Goal: Transaction & Acquisition: Book appointment/travel/reservation

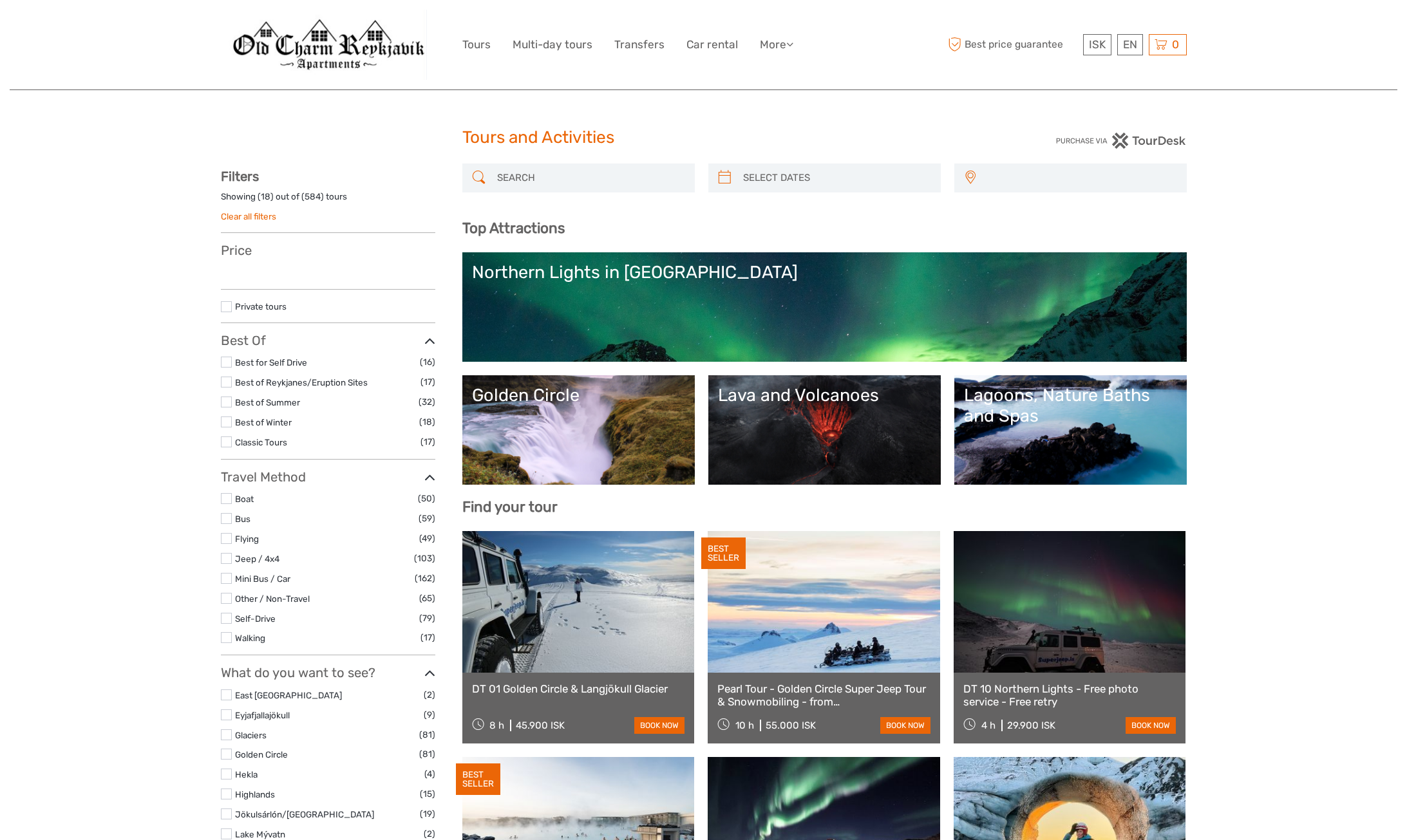
select select
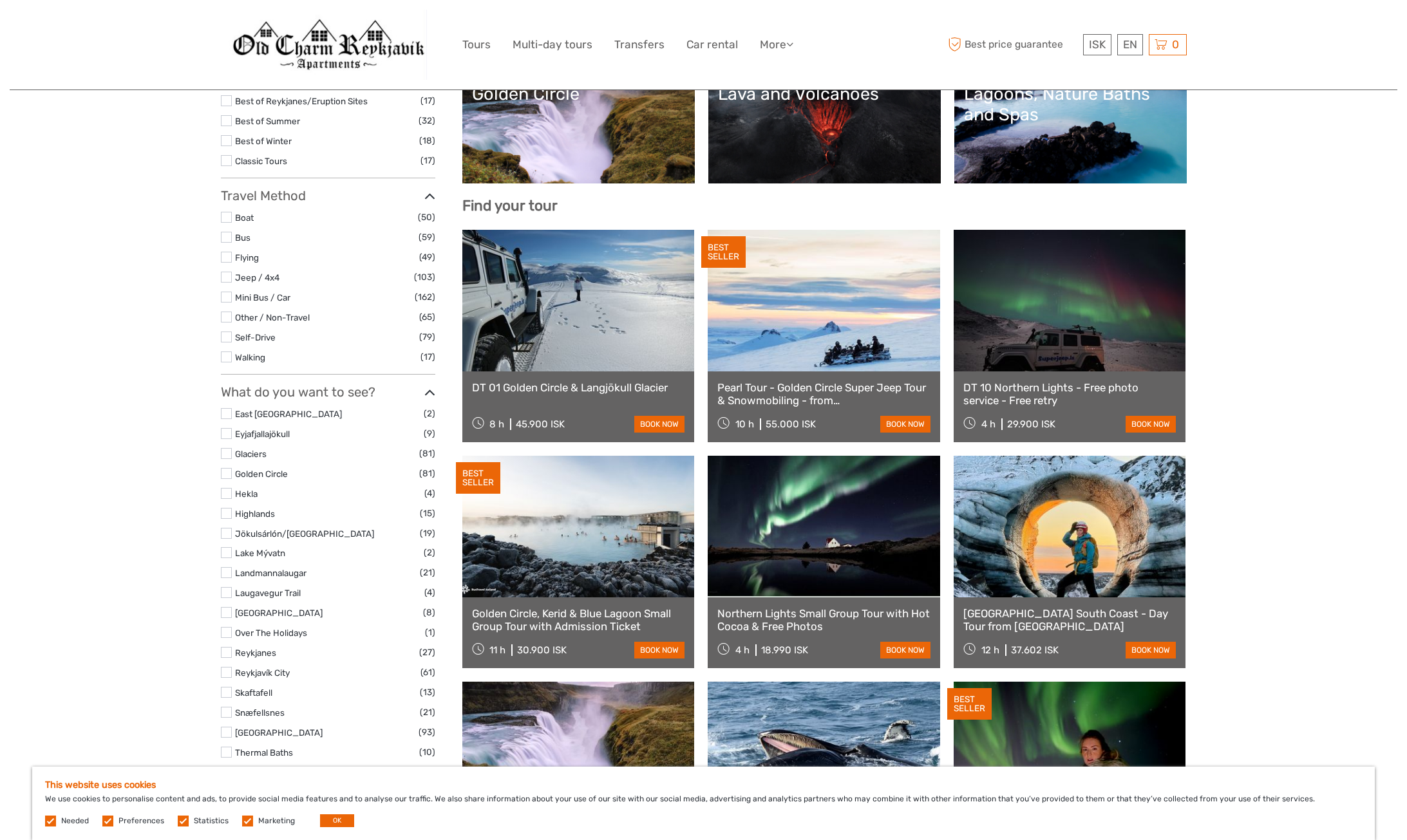
scroll to position [200, 0]
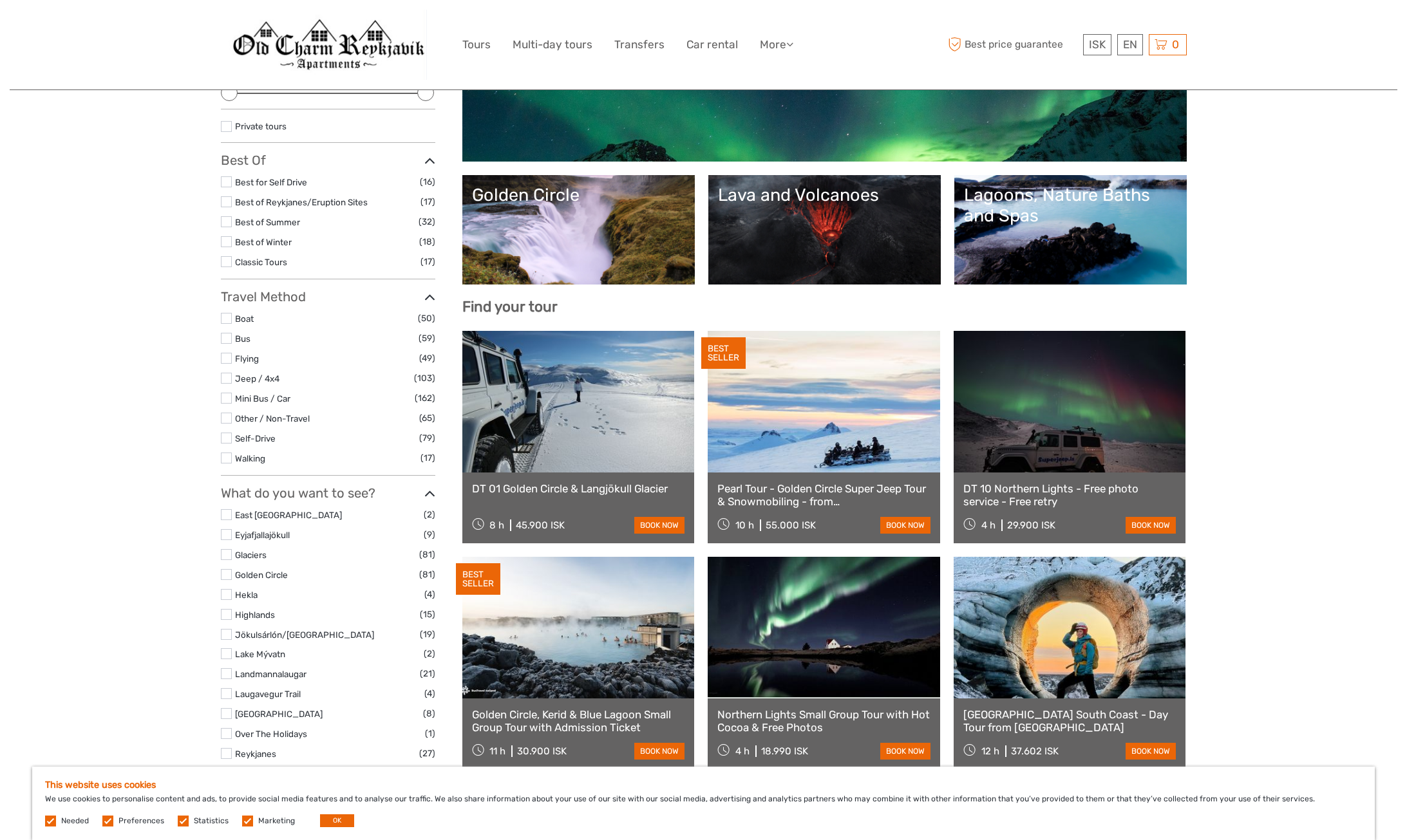
click at [853, 493] on link "Pearl Tour - Golden Circle Super Jeep Tour & Snowmobiling - from [GEOGRAPHIC_DA…" at bounding box center [823, 496] width 213 height 26
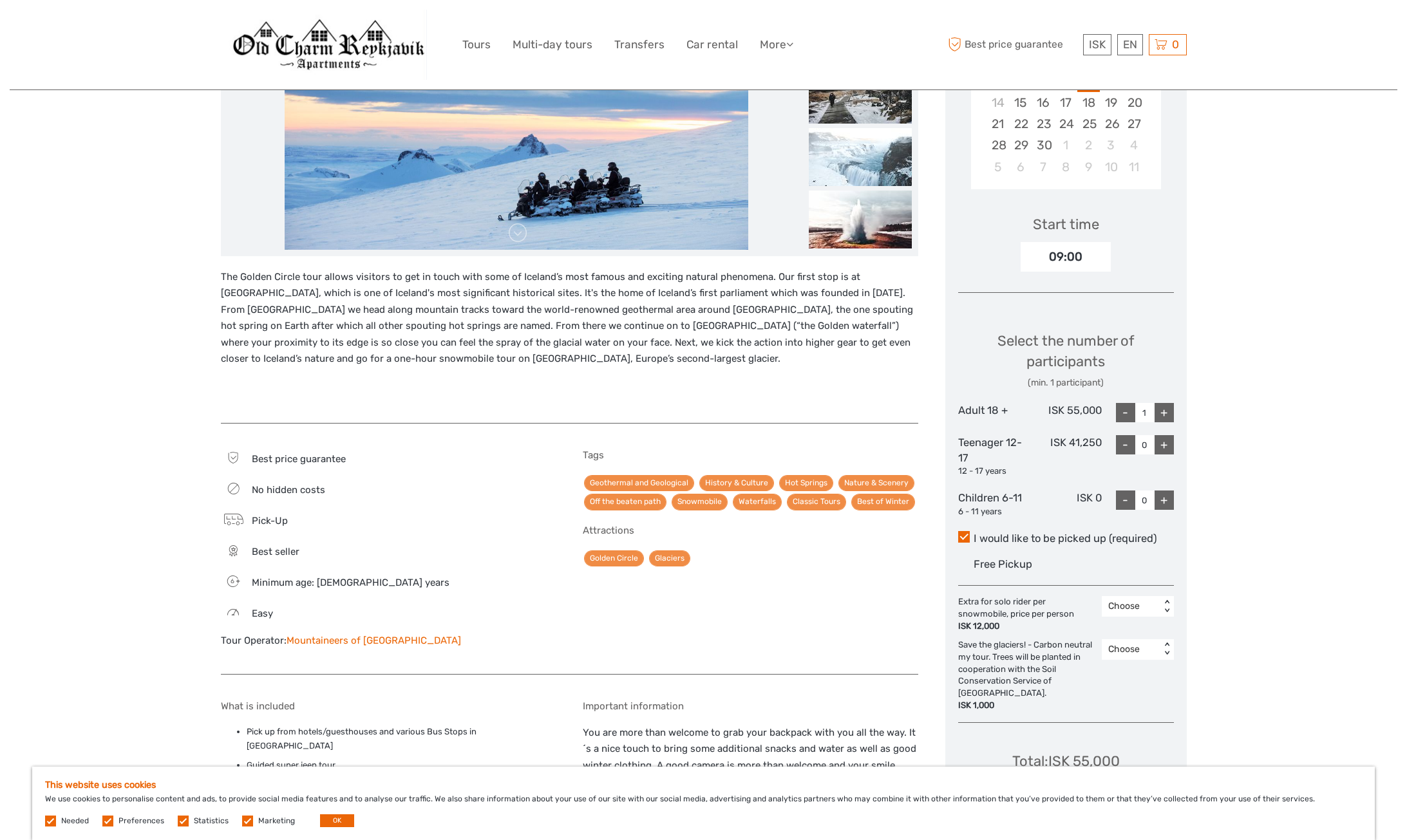
scroll to position [257, 0]
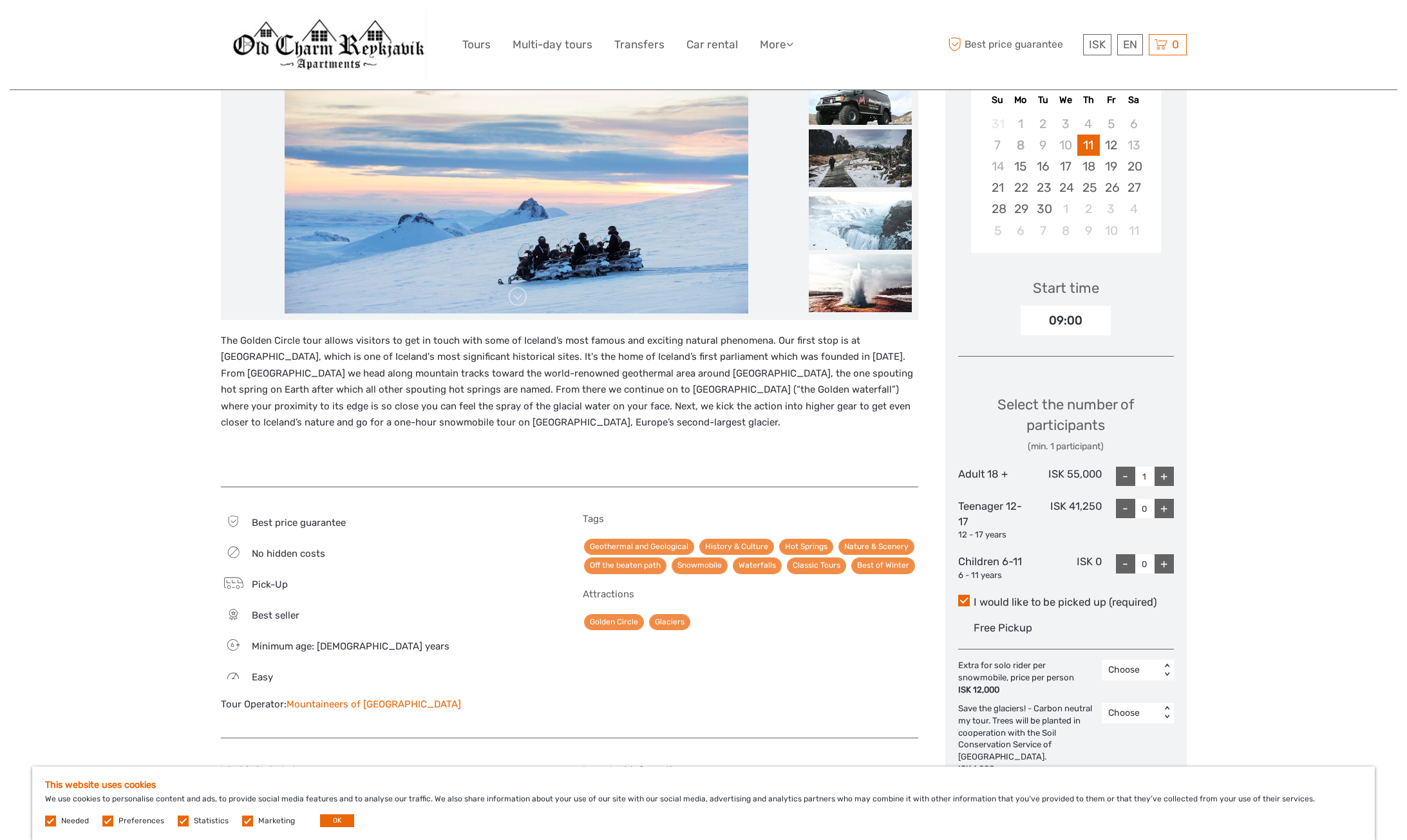
click at [1163, 478] on div "+" at bounding box center [1164, 476] width 19 height 19
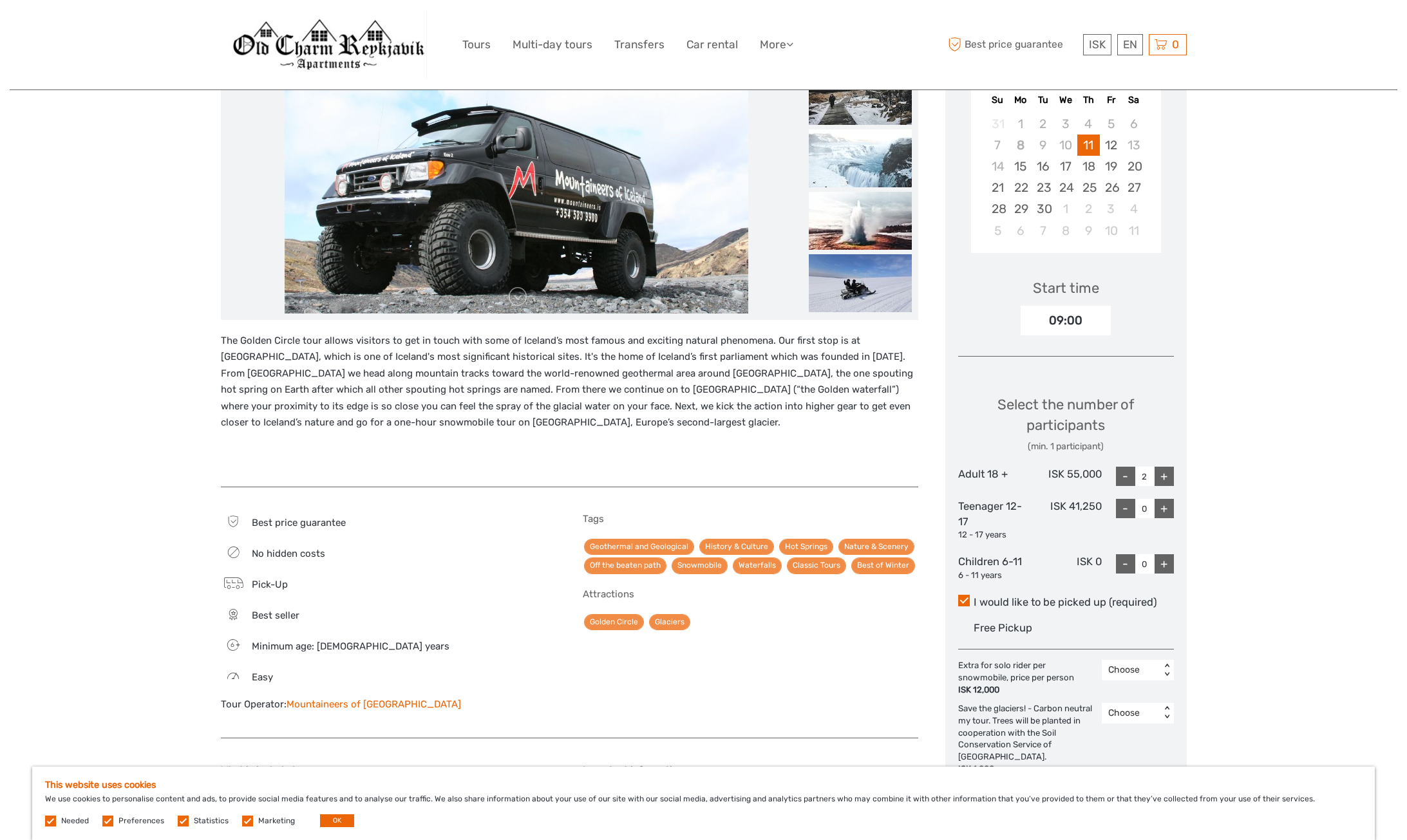
click at [1166, 477] on div "+" at bounding box center [1164, 476] width 19 height 19
type input "4"
click at [1166, 558] on div "+" at bounding box center [1164, 564] width 19 height 19
type input "1"
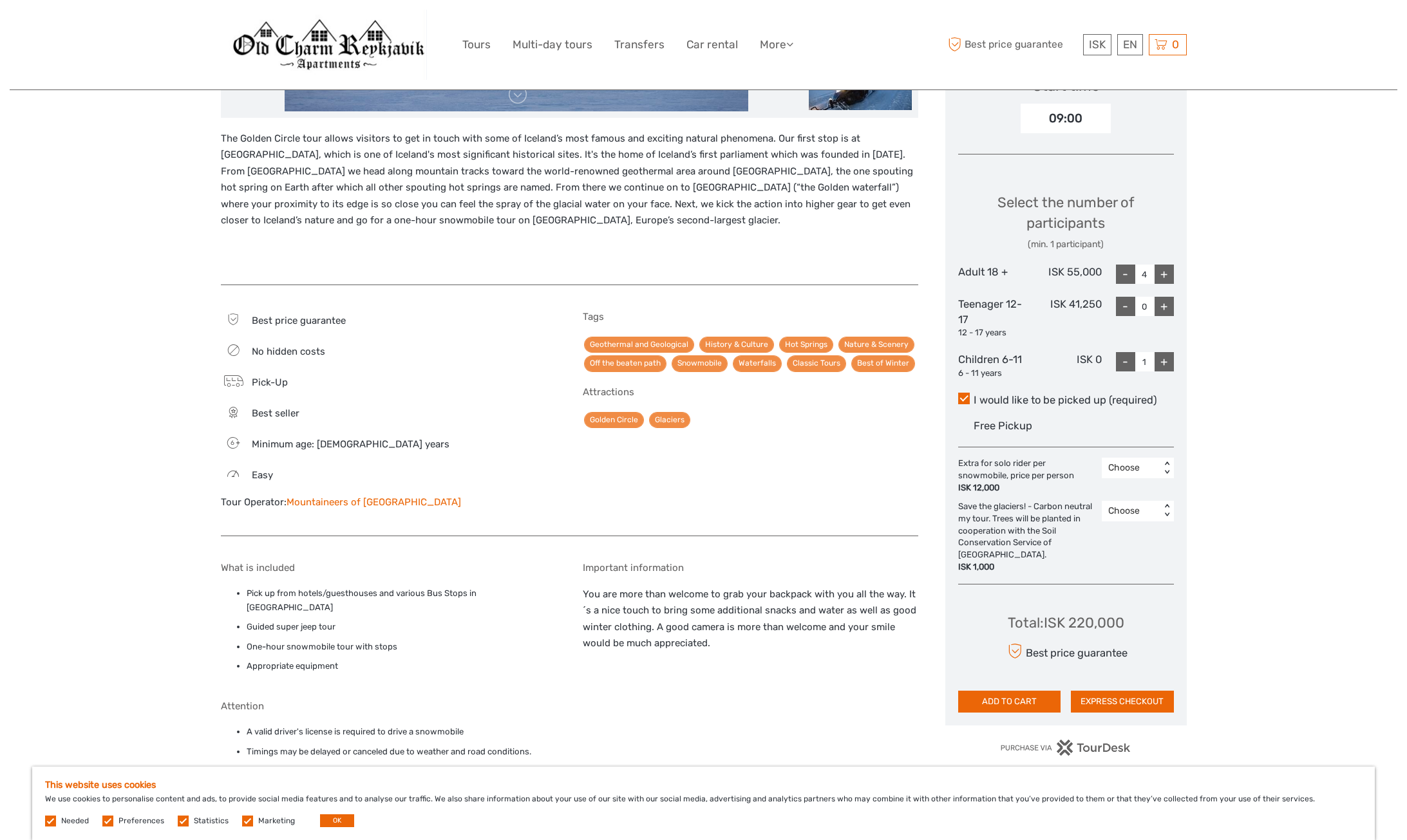
scroll to position [343, 0]
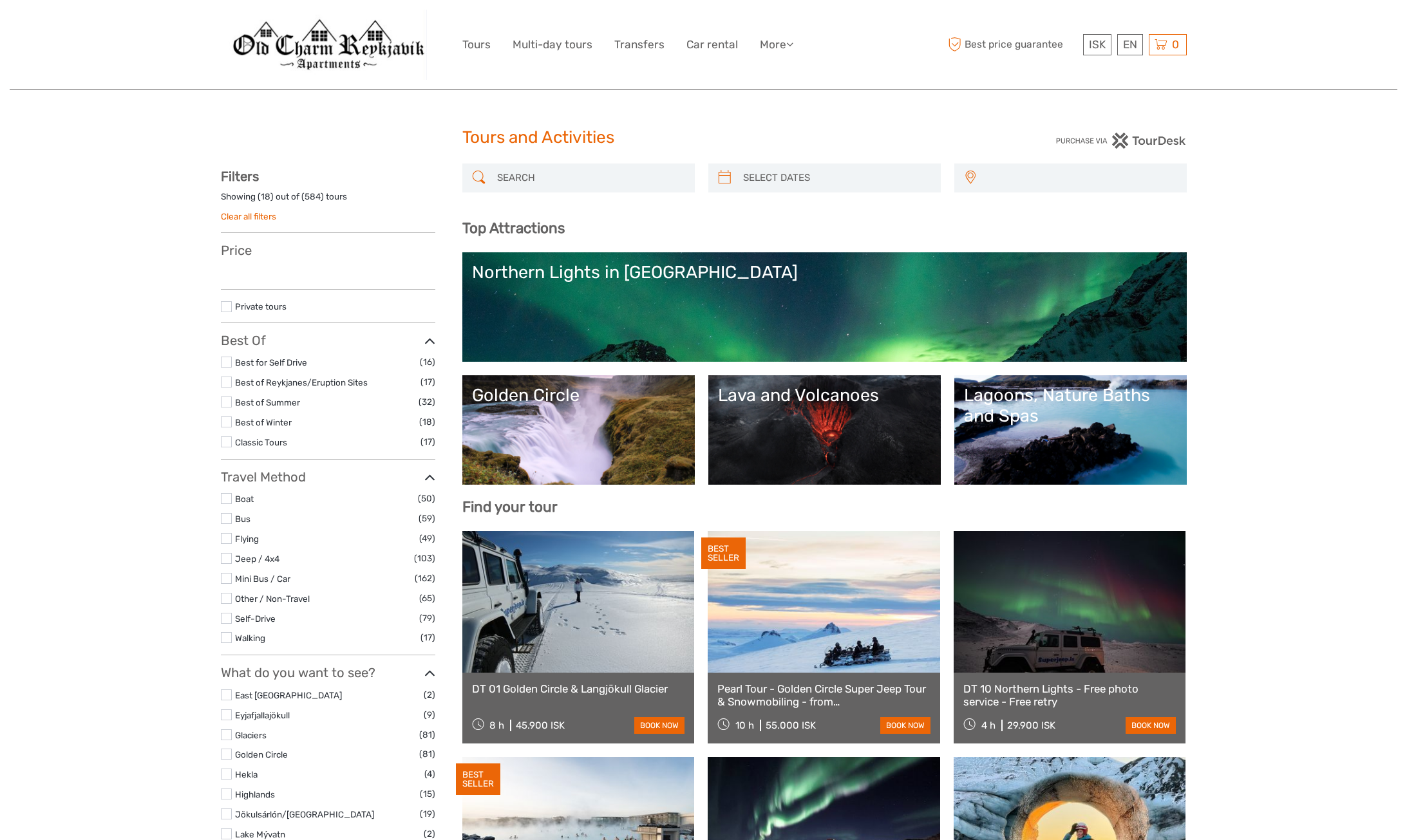
select select
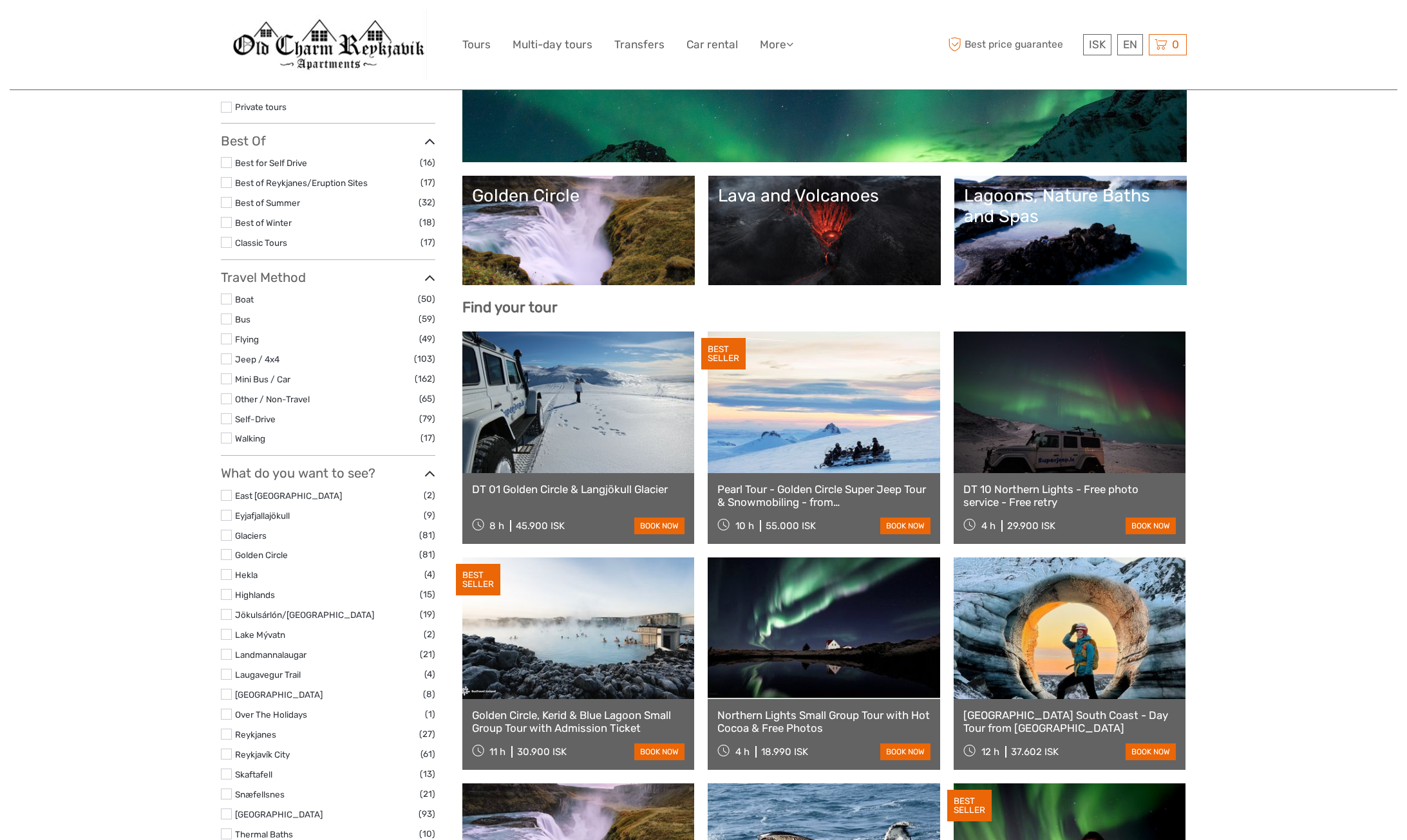
select select
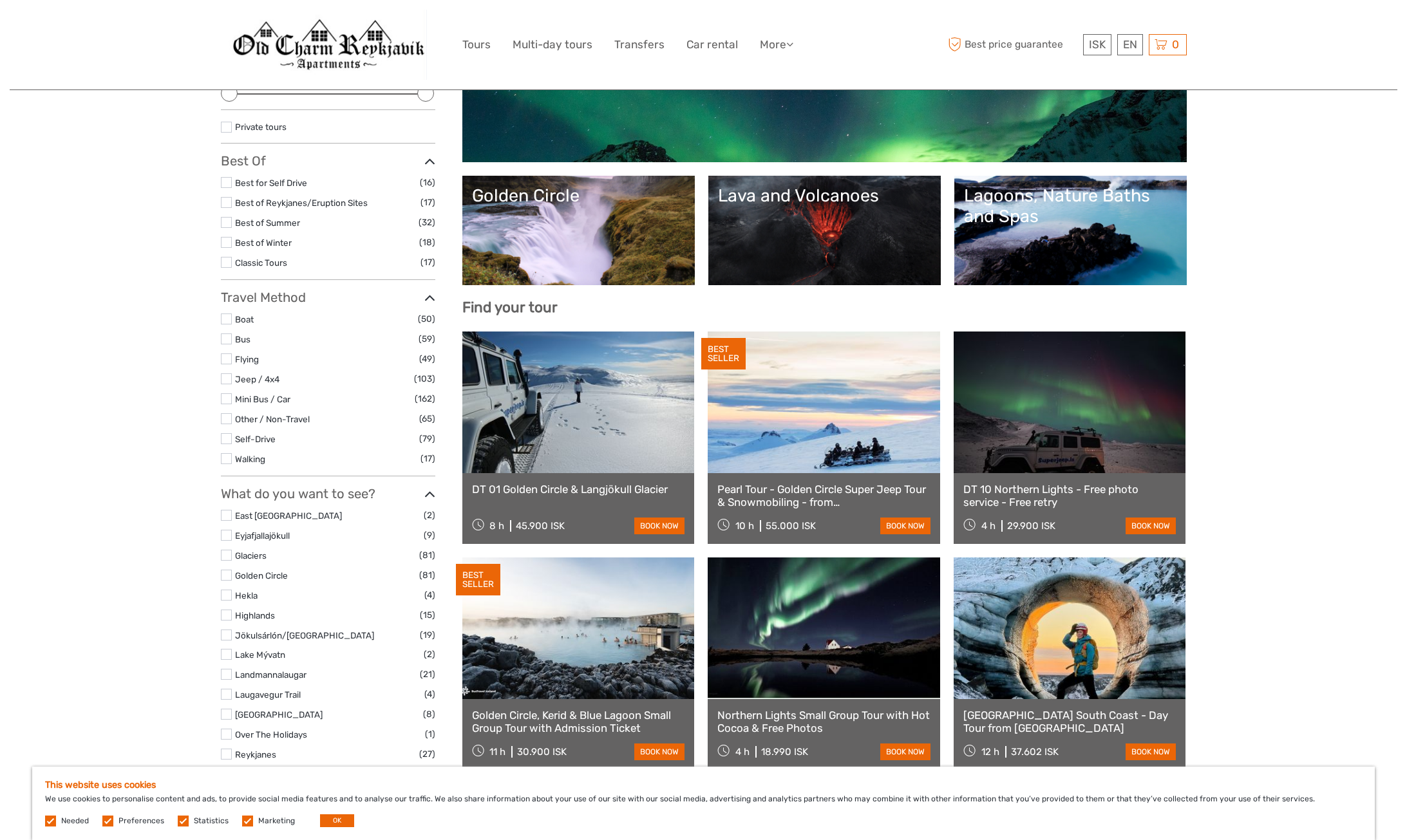
click at [589, 483] on link "DT 01 Golden Circle & Langjökull Glacier" at bounding box center [578, 489] width 213 height 13
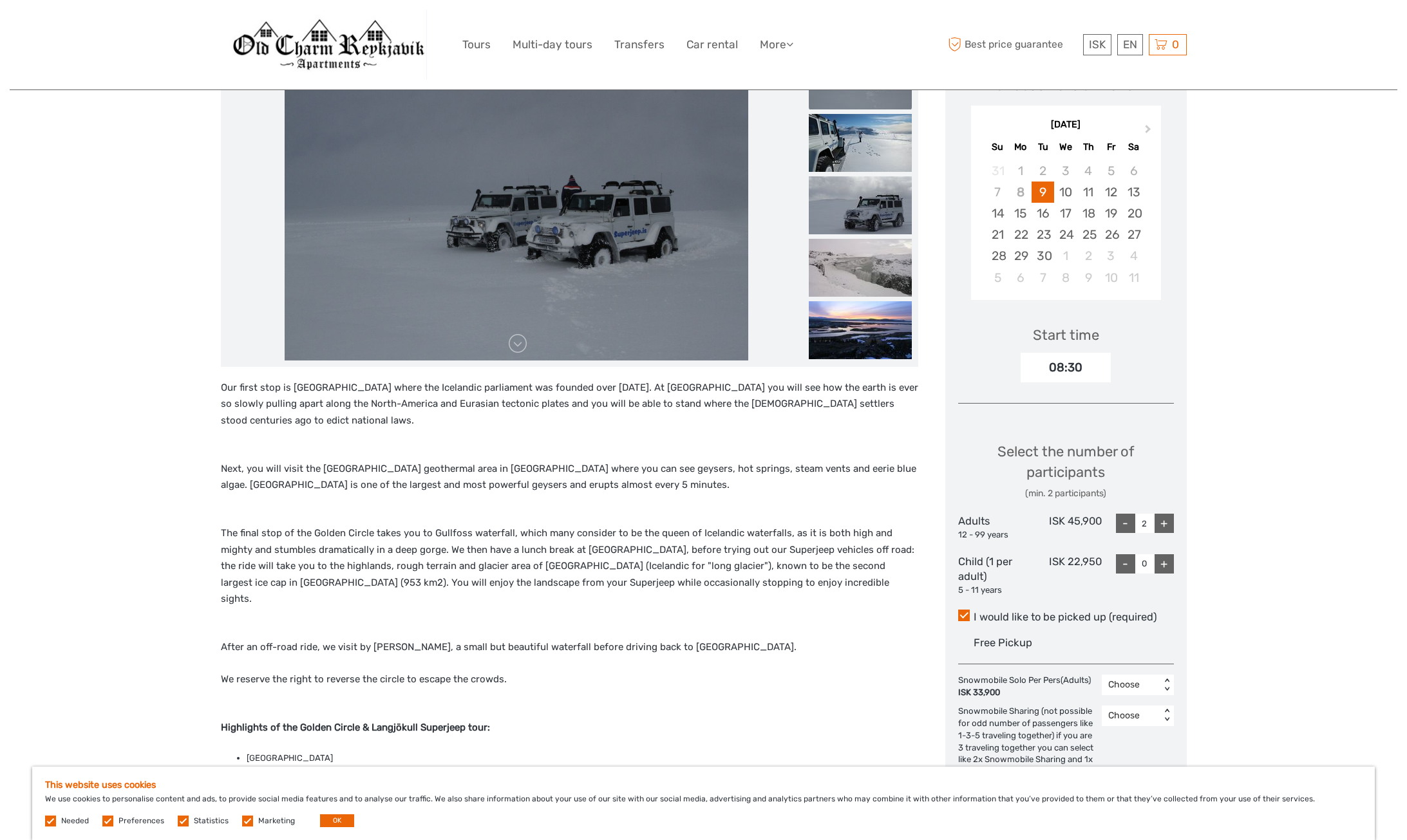
scroll to position [214, 0]
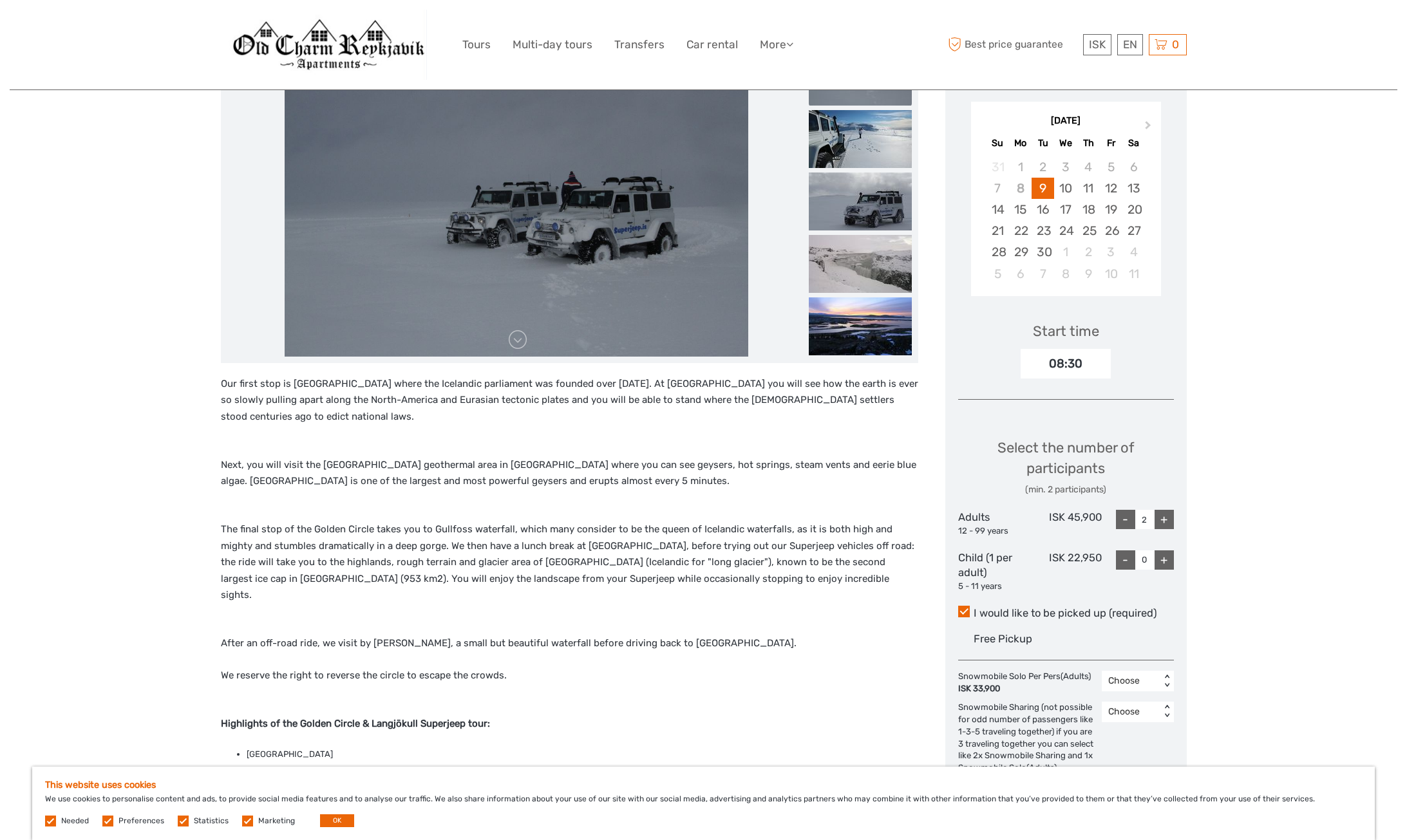
click at [1160, 567] on div "+" at bounding box center [1164, 560] width 19 height 19
type input "1"
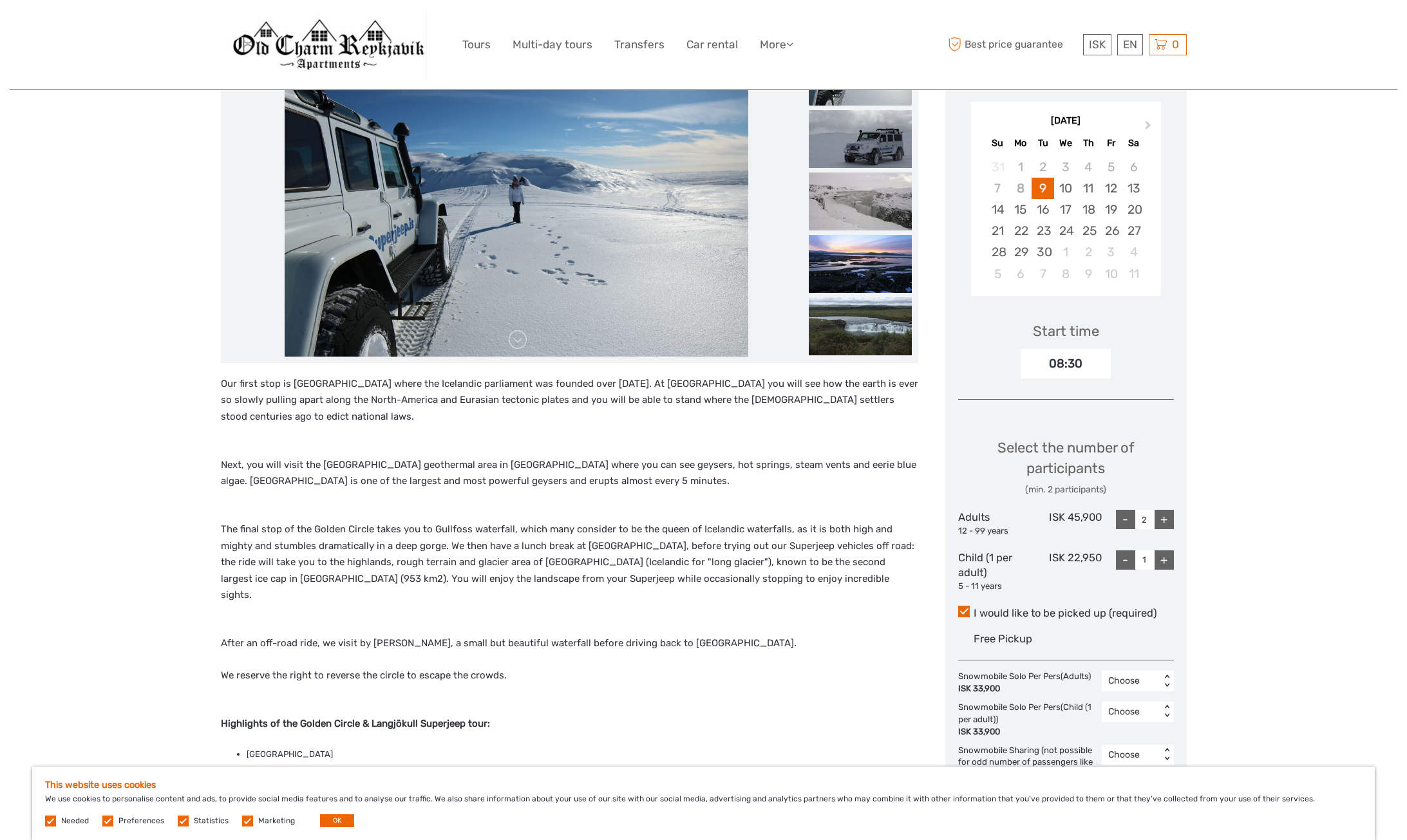
click at [1166, 520] on div "+" at bounding box center [1164, 519] width 19 height 19
type input "4"
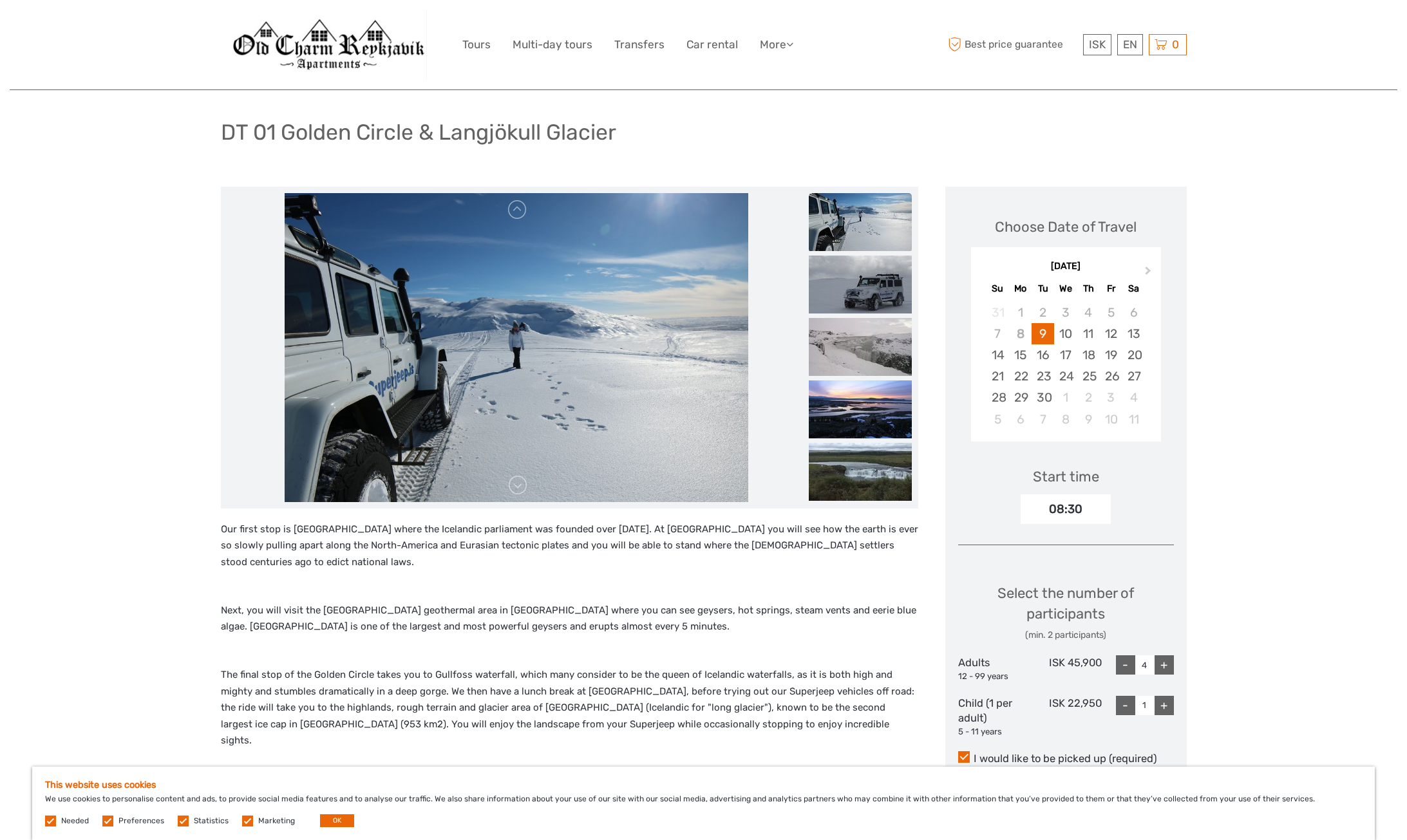
scroll to position [0, 0]
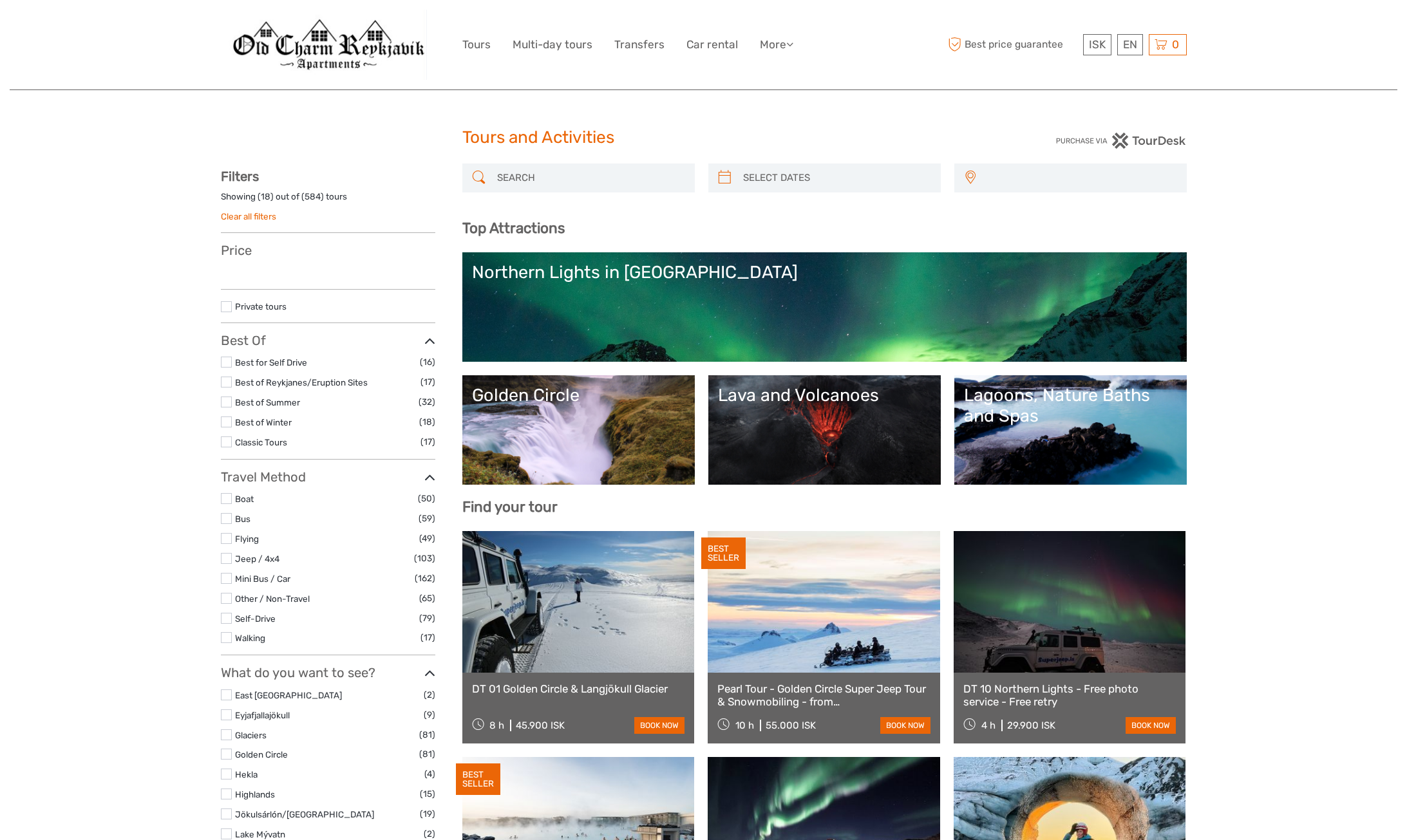
select select
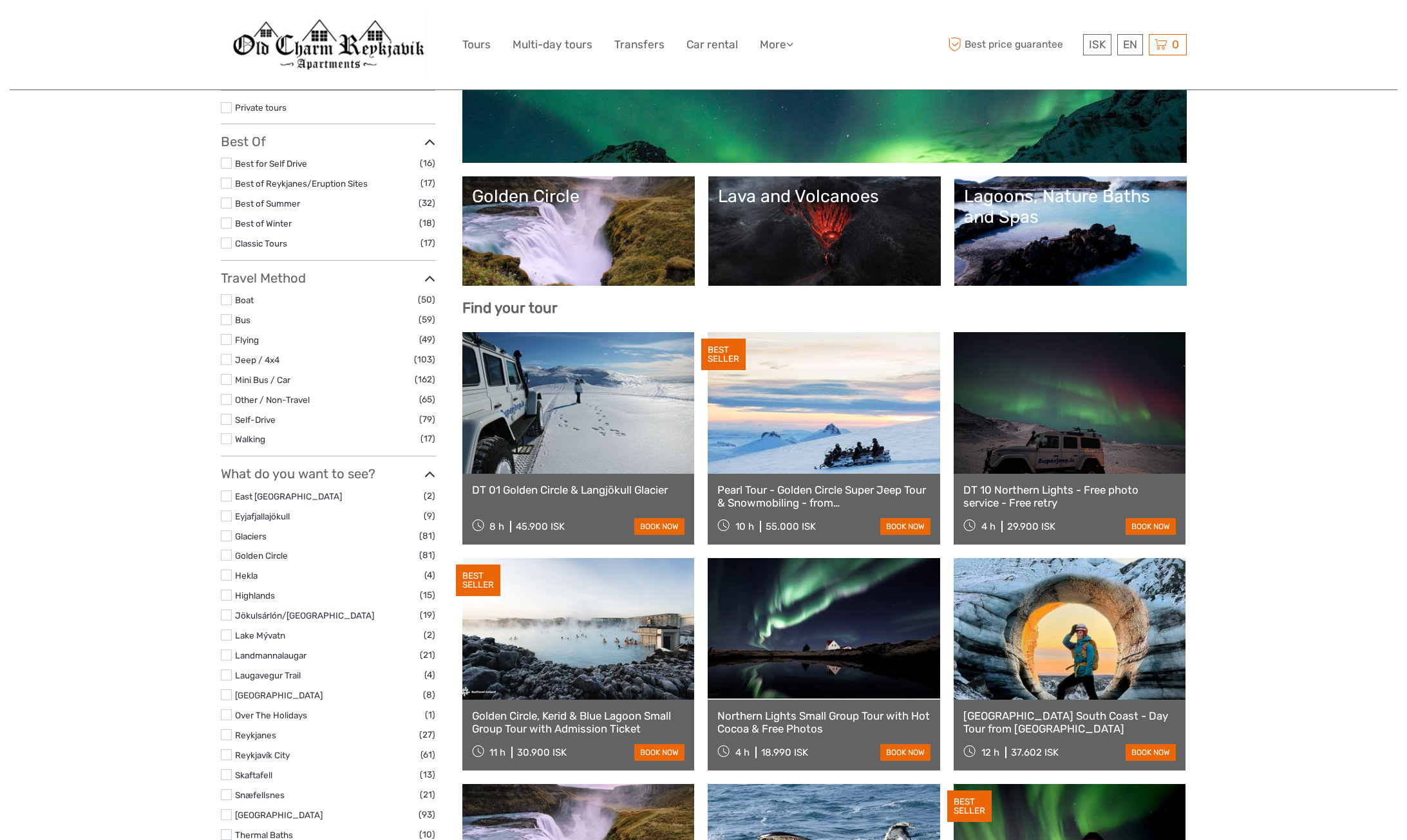
select select
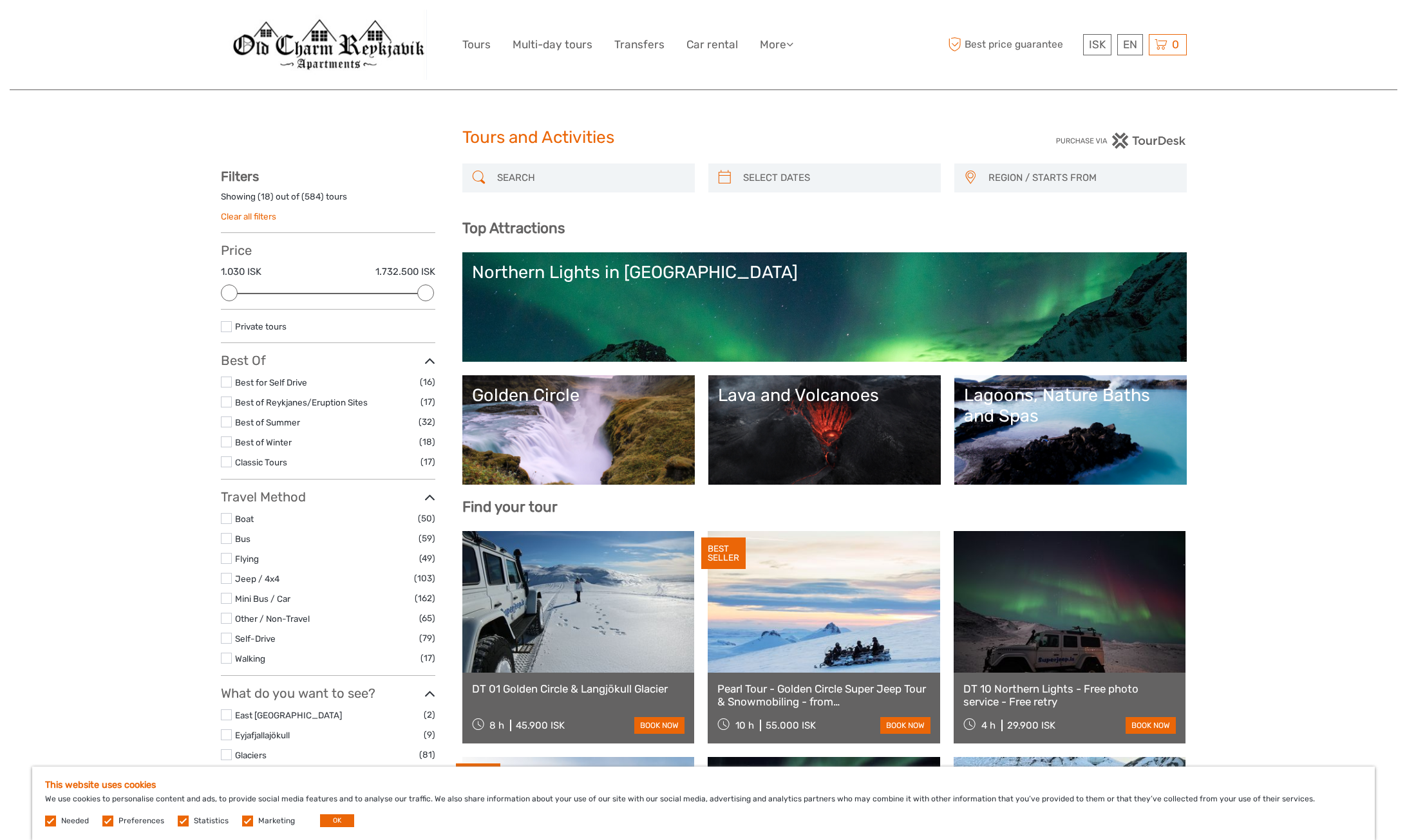
click at [225, 378] on label at bounding box center [226, 382] width 11 height 11
click at [0, 0] on input "checkbox" at bounding box center [0, 0] width 0 height 0
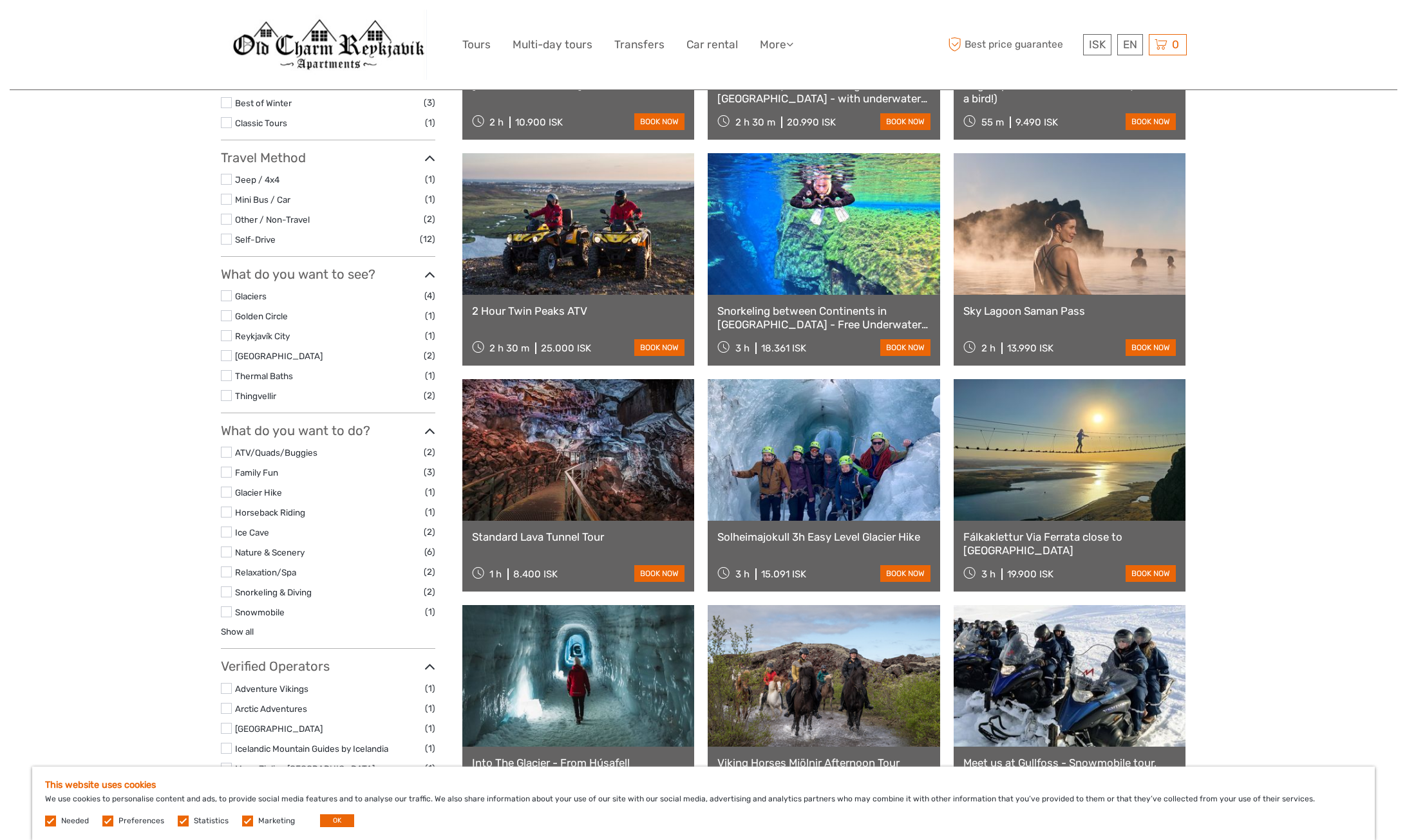
scroll to position [374, 0]
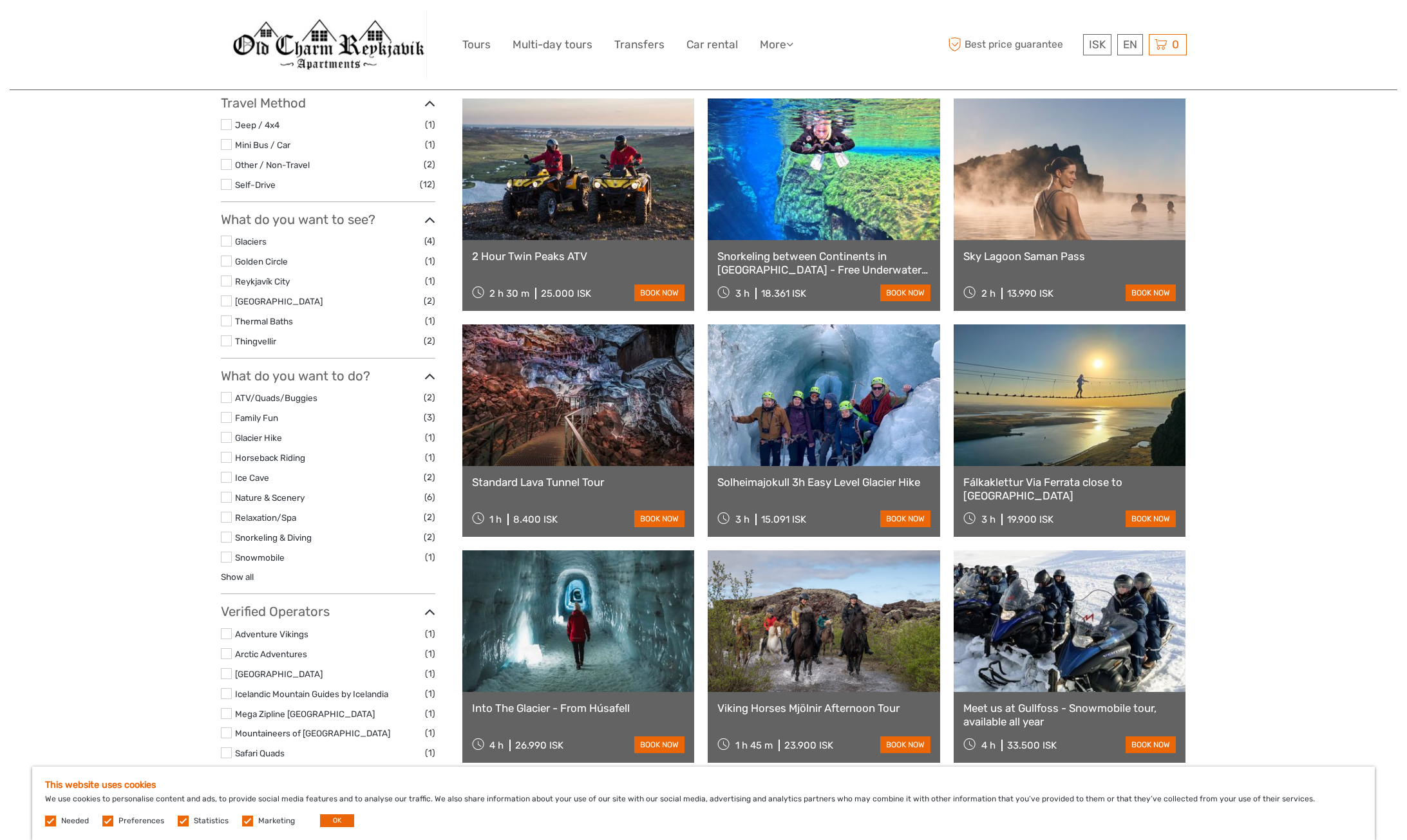
drag, startPoint x: 1052, startPoint y: 491, endPoint x: 1049, endPoint y: 483, distance: 8.5
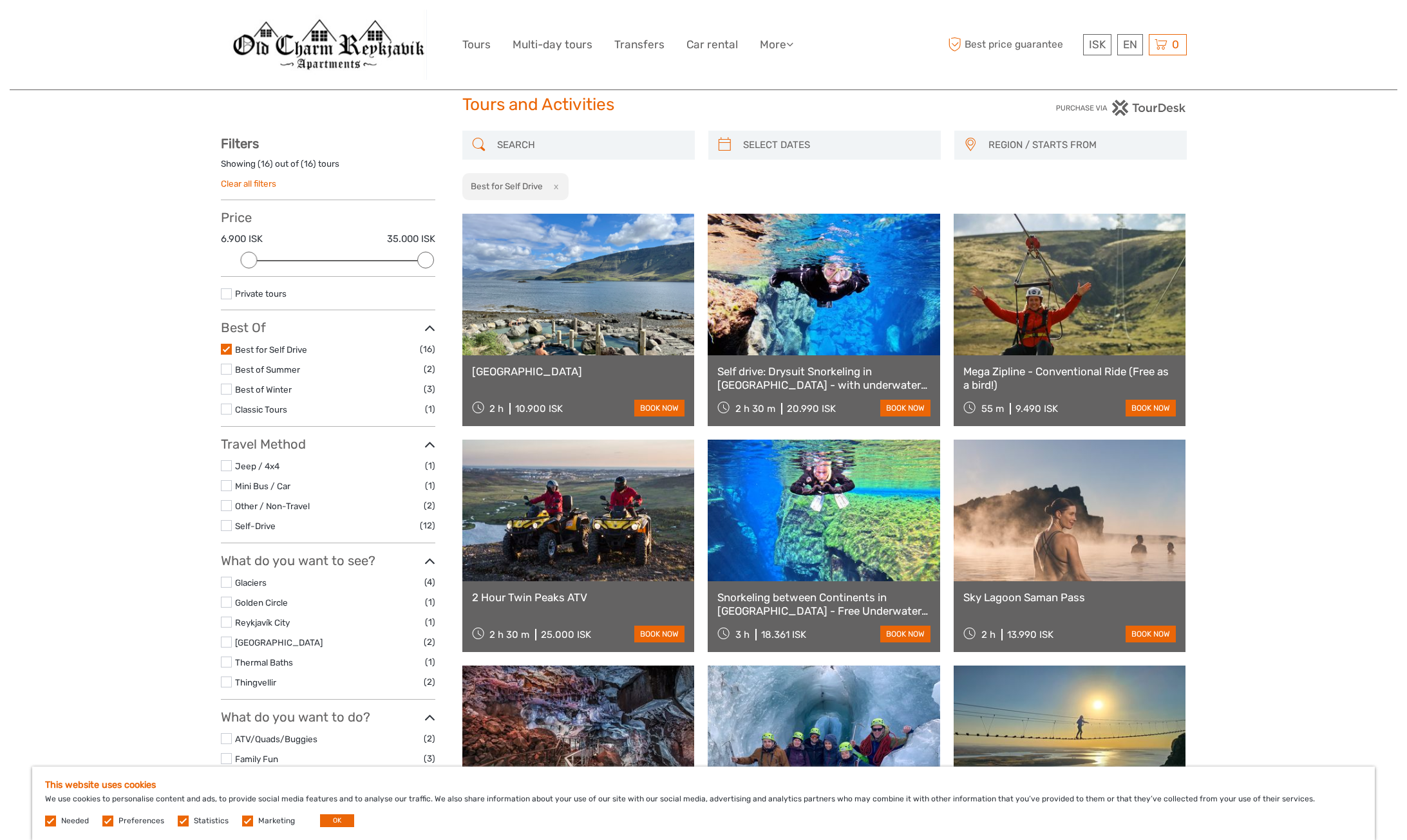
scroll to position [30, 0]
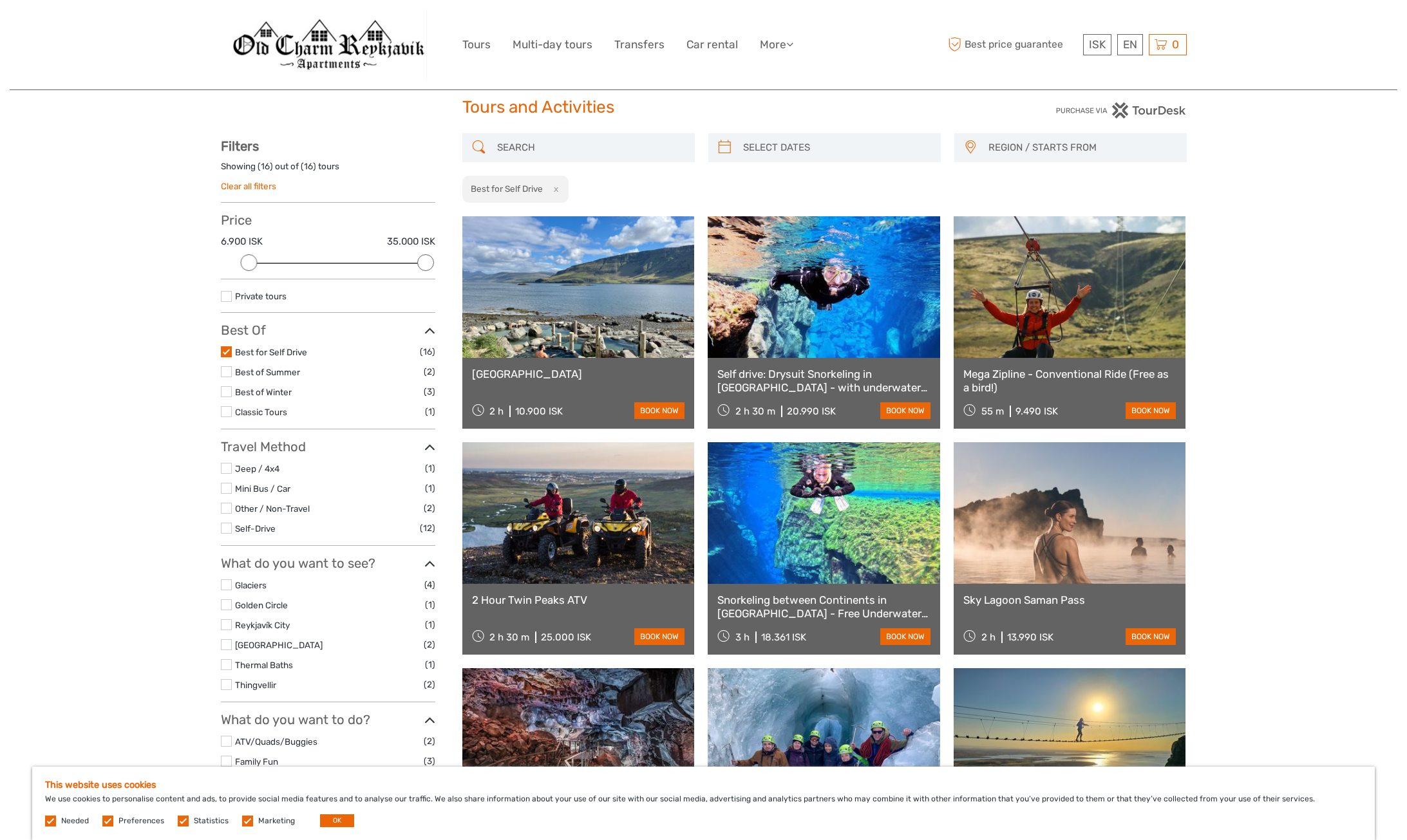
click at [267, 184] on link "Clear all filters" at bounding box center [249, 186] width 56 height 10
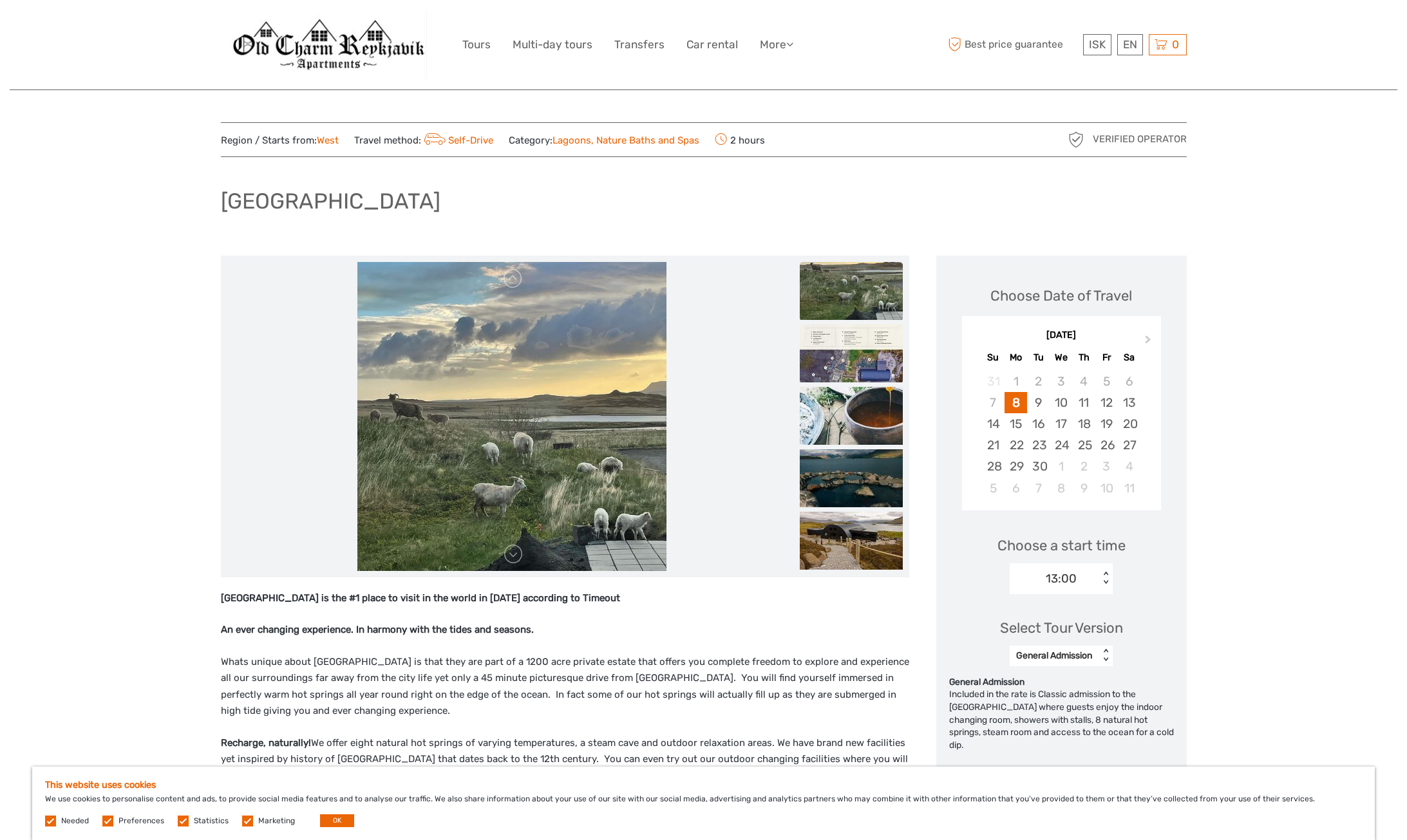
click at [867, 351] on img at bounding box center [851, 353] width 103 height 58
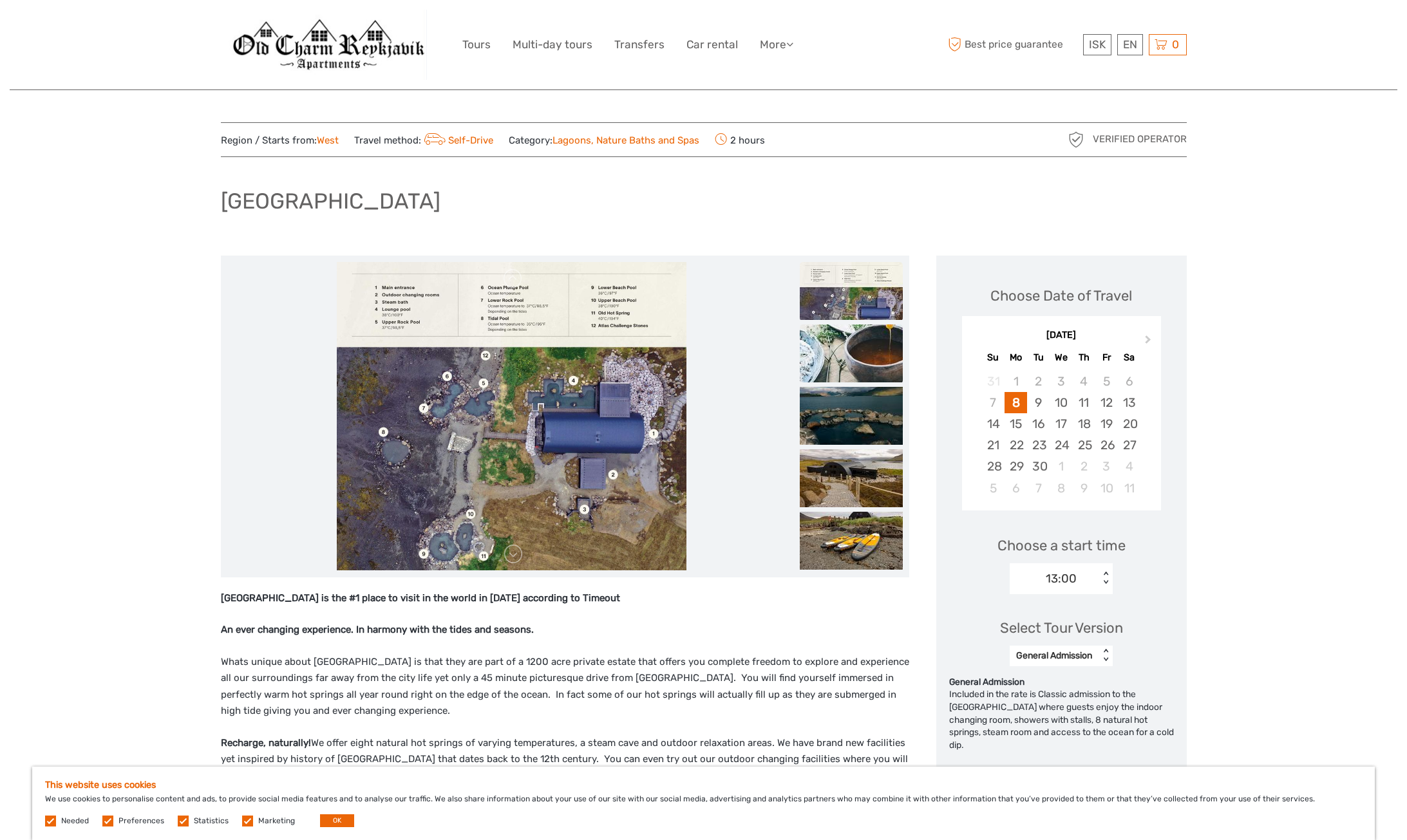
click at [862, 356] on img at bounding box center [851, 353] width 103 height 58
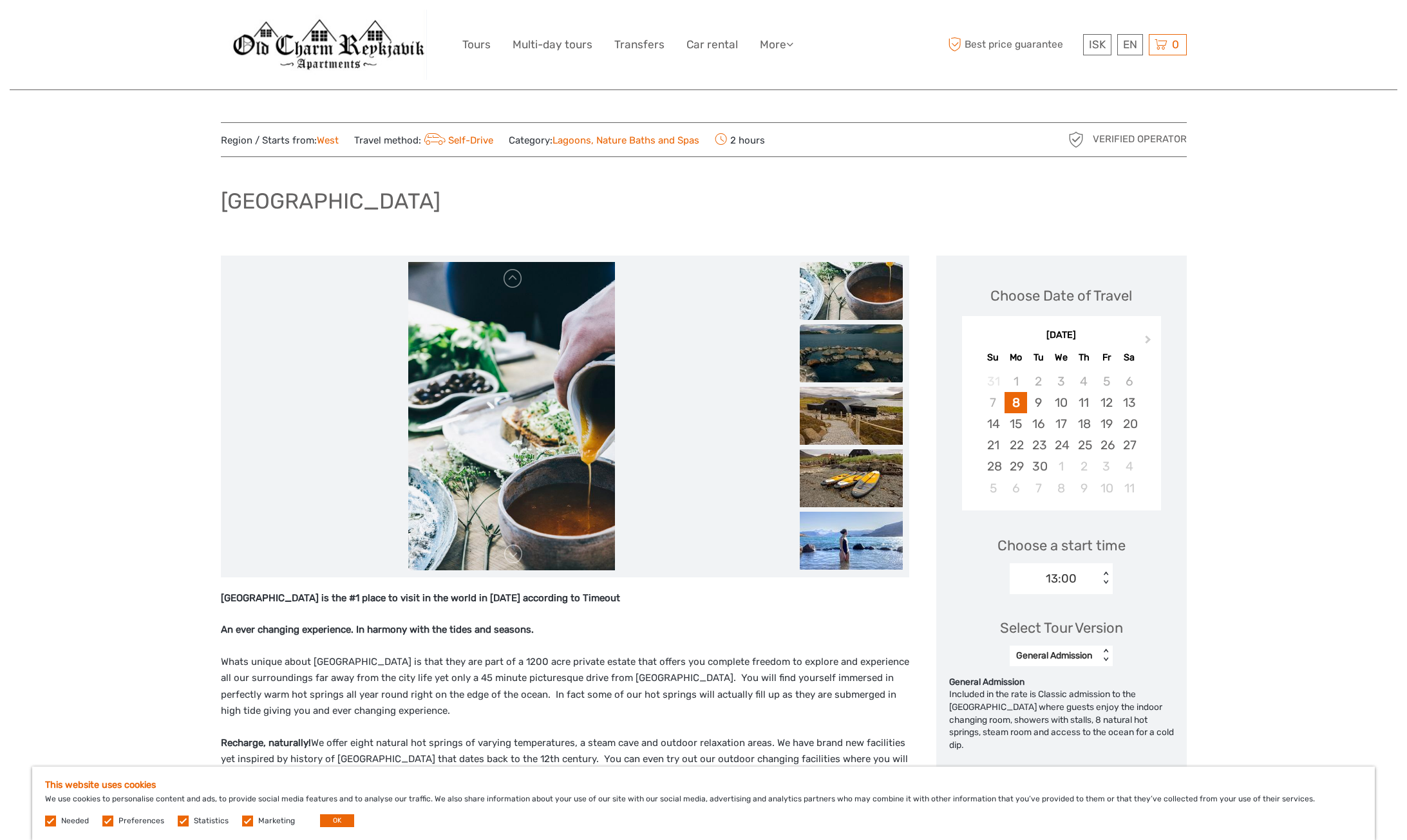
click at [873, 365] on img at bounding box center [851, 353] width 103 height 58
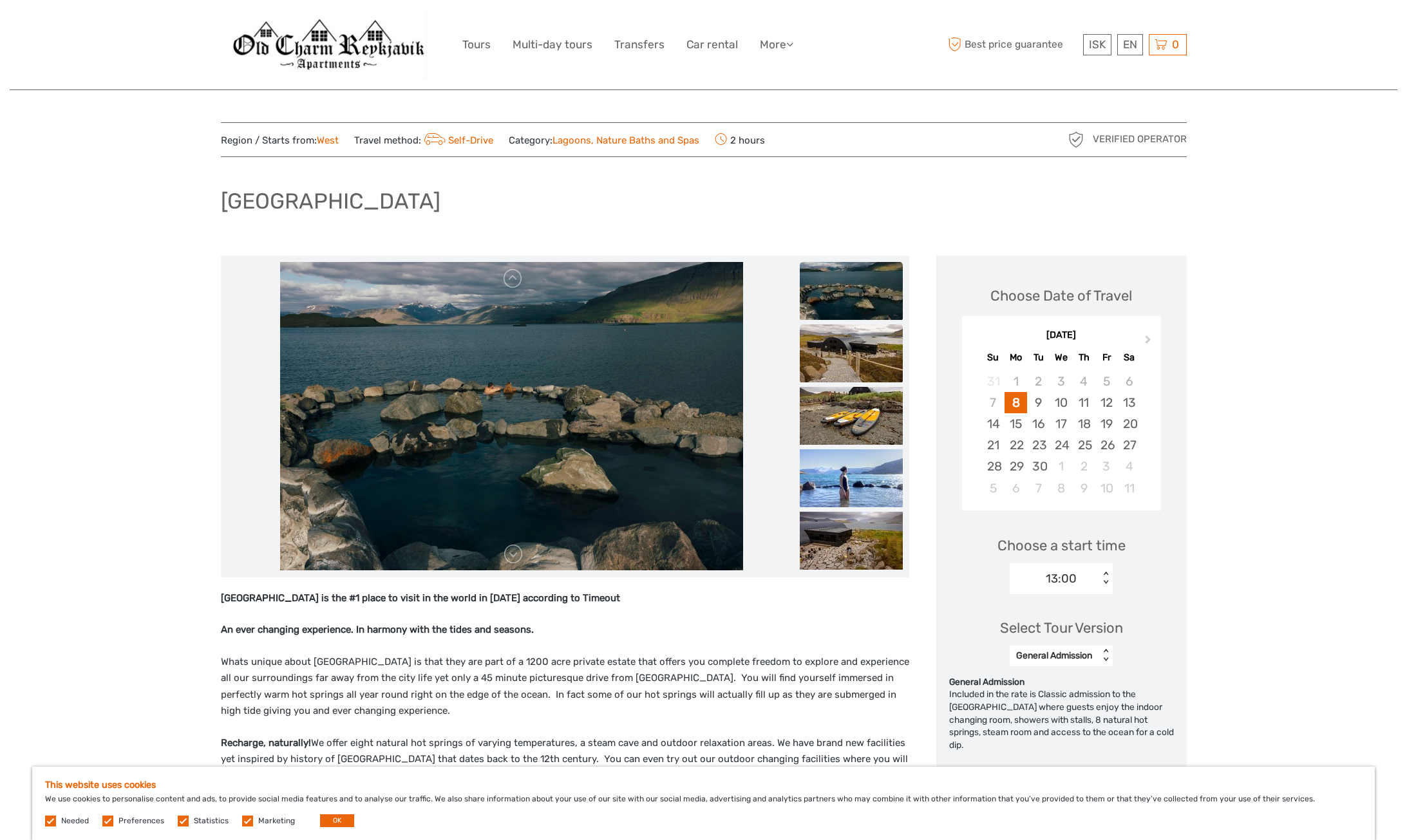
click at [870, 370] on img at bounding box center [851, 353] width 103 height 58
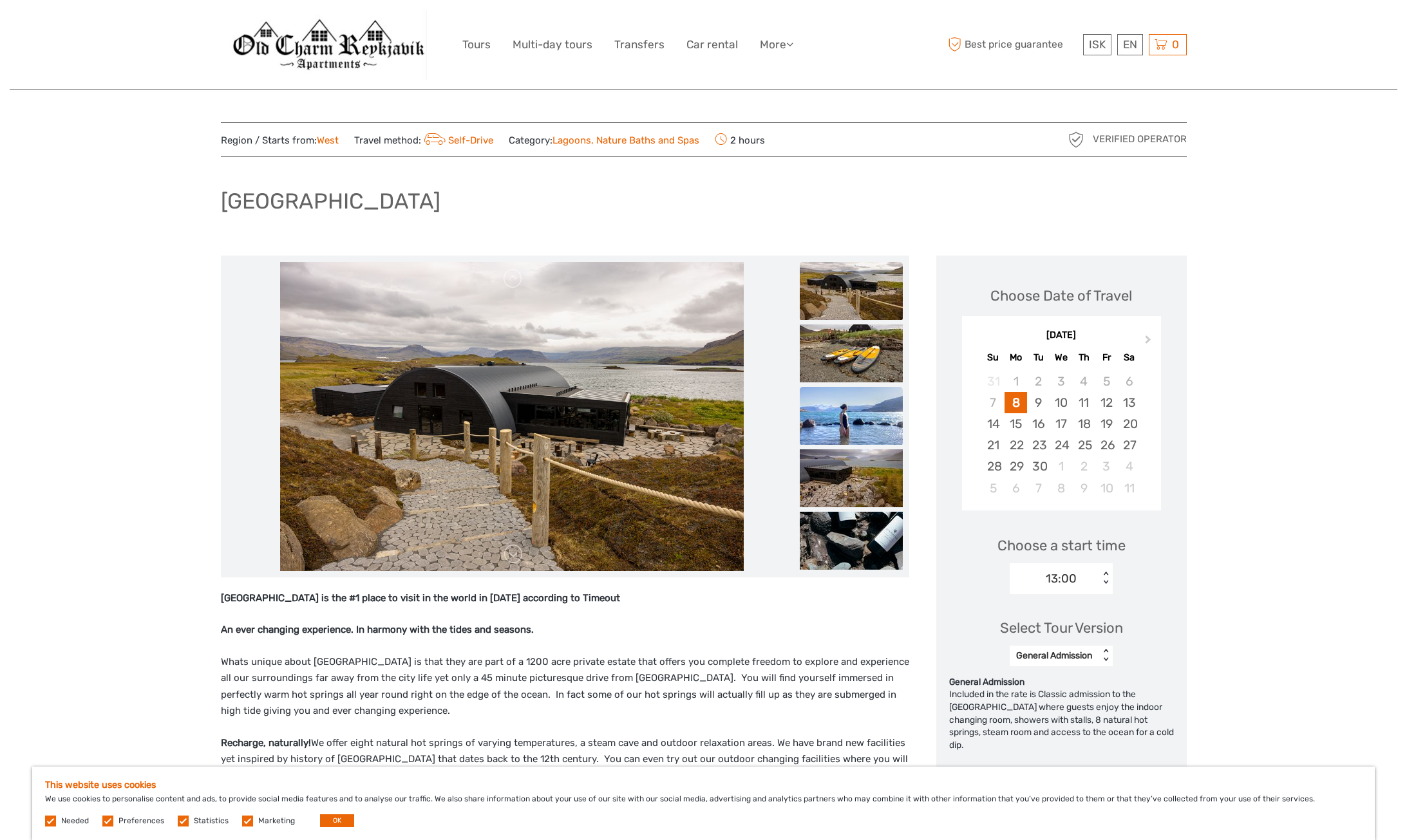
click at [859, 393] on img at bounding box center [851, 415] width 103 height 58
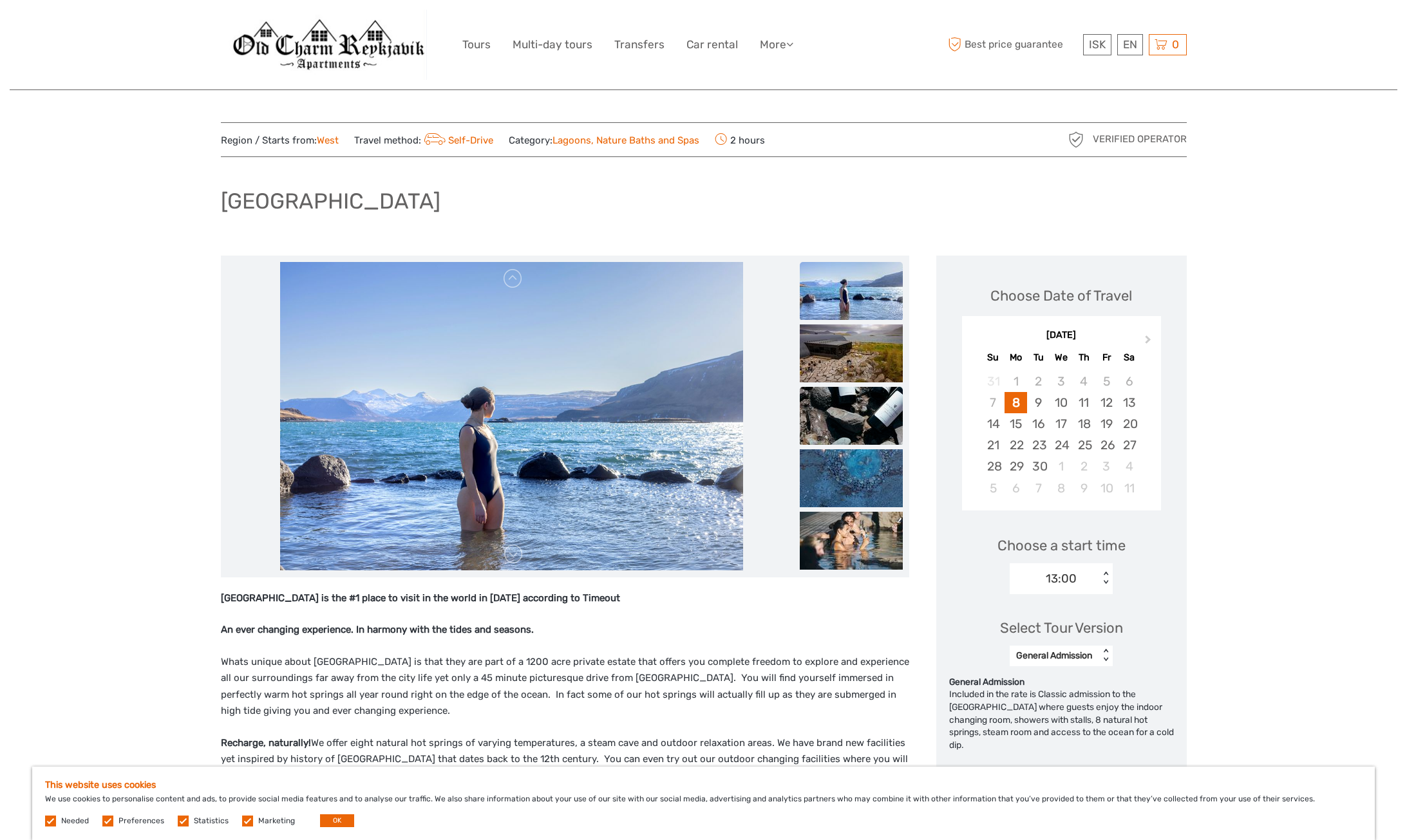
click at [859, 422] on img at bounding box center [851, 415] width 103 height 58
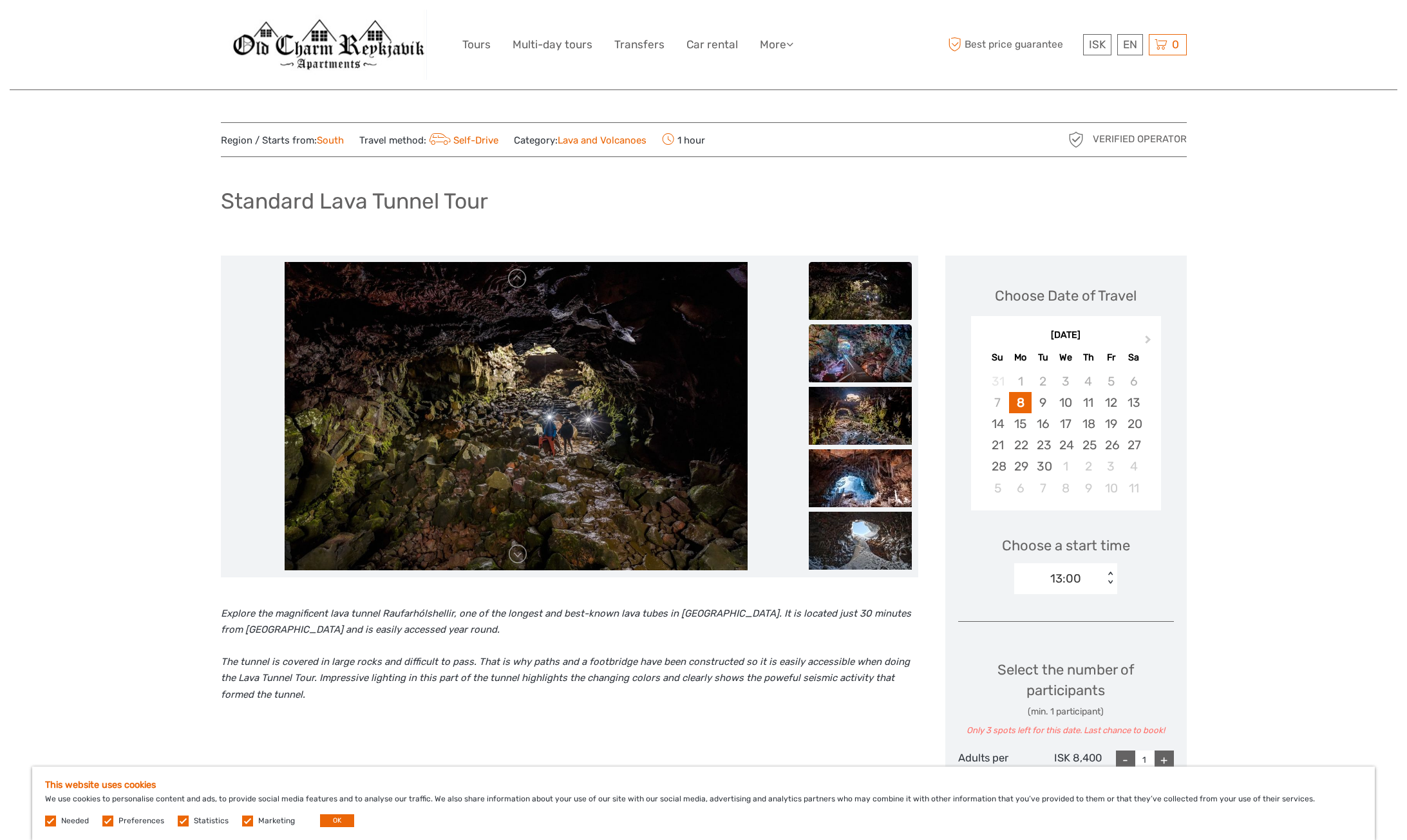
click at [853, 358] on img at bounding box center [860, 353] width 103 height 58
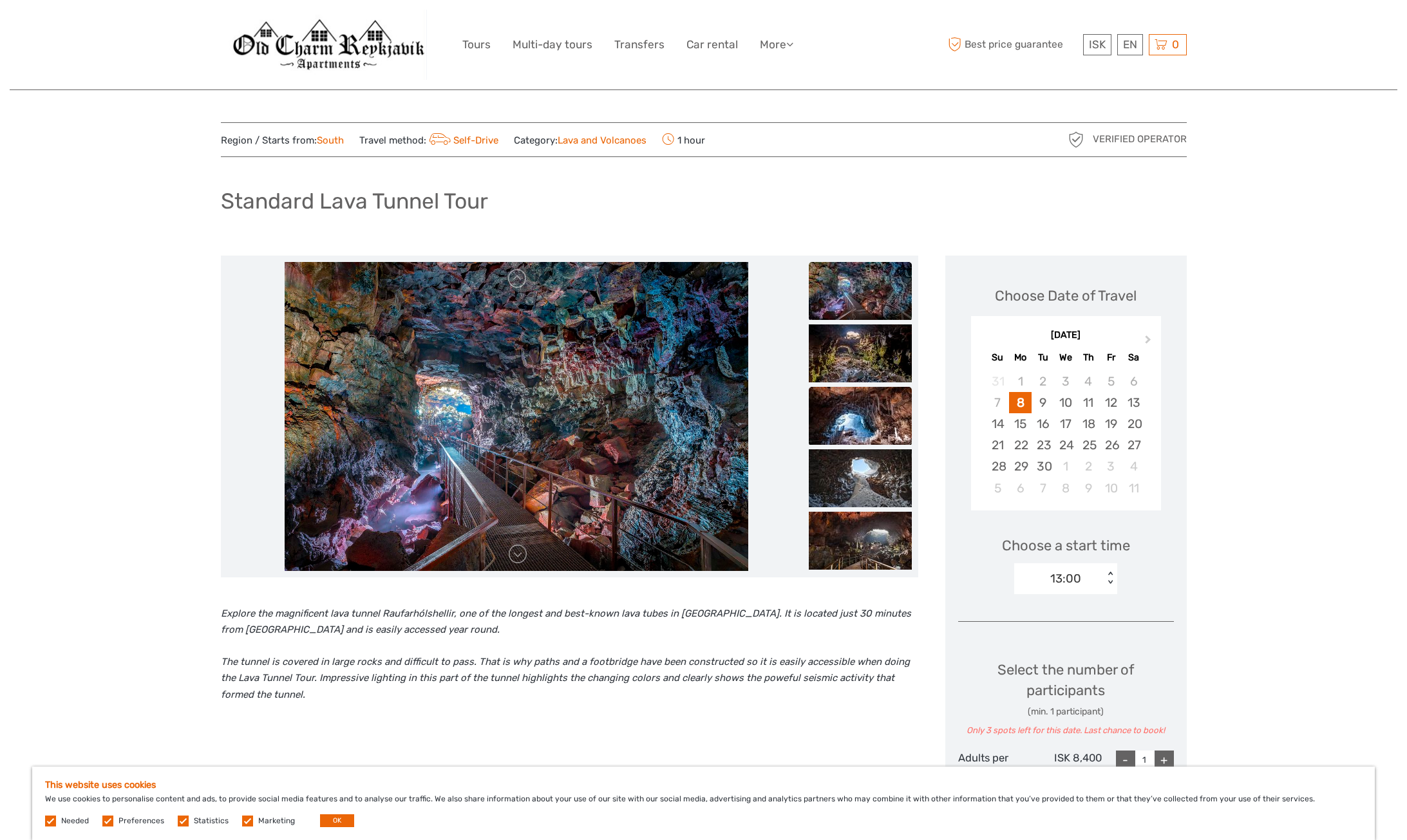
click at [861, 393] on img at bounding box center [860, 415] width 103 height 58
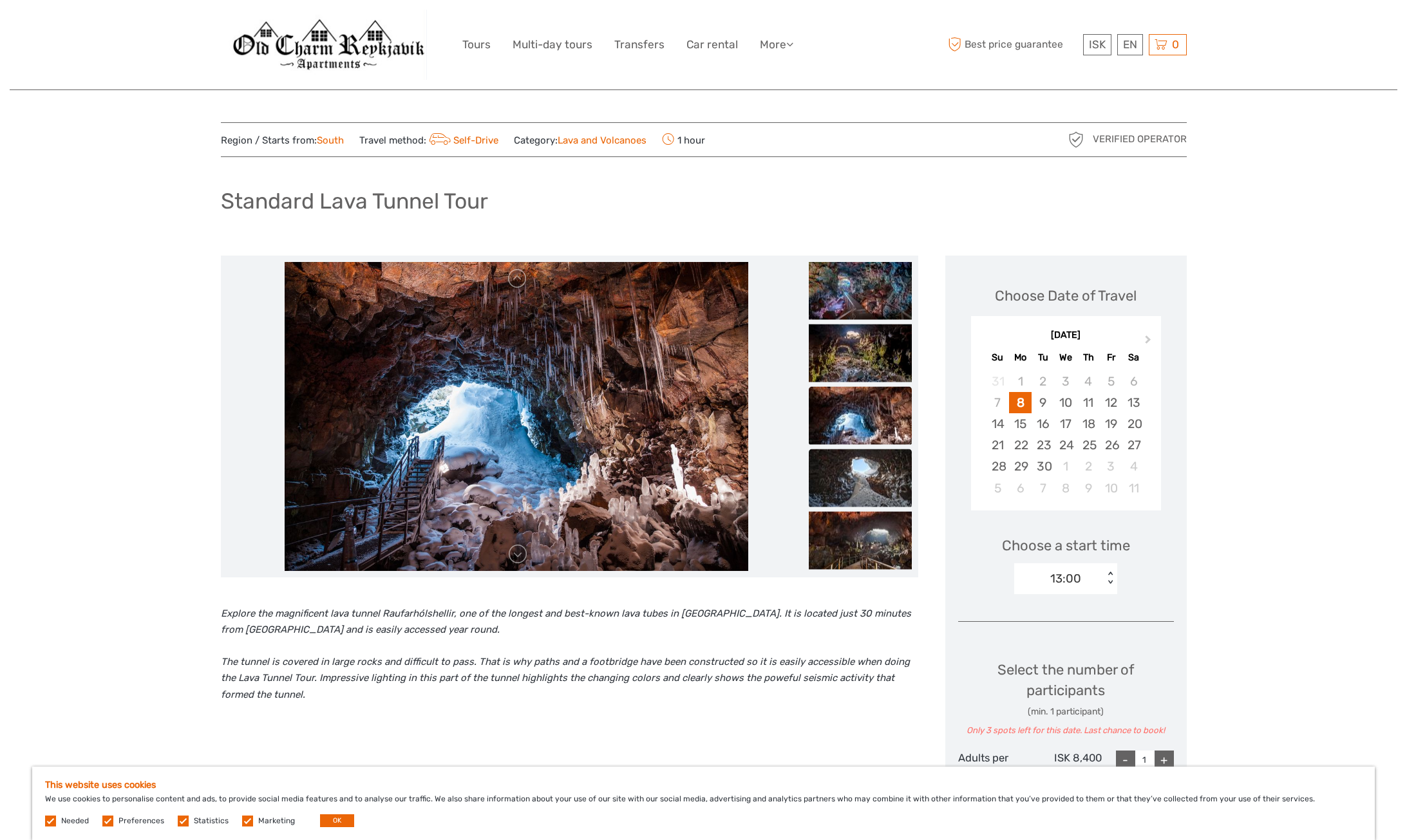
click at [844, 455] on img at bounding box center [860, 477] width 103 height 58
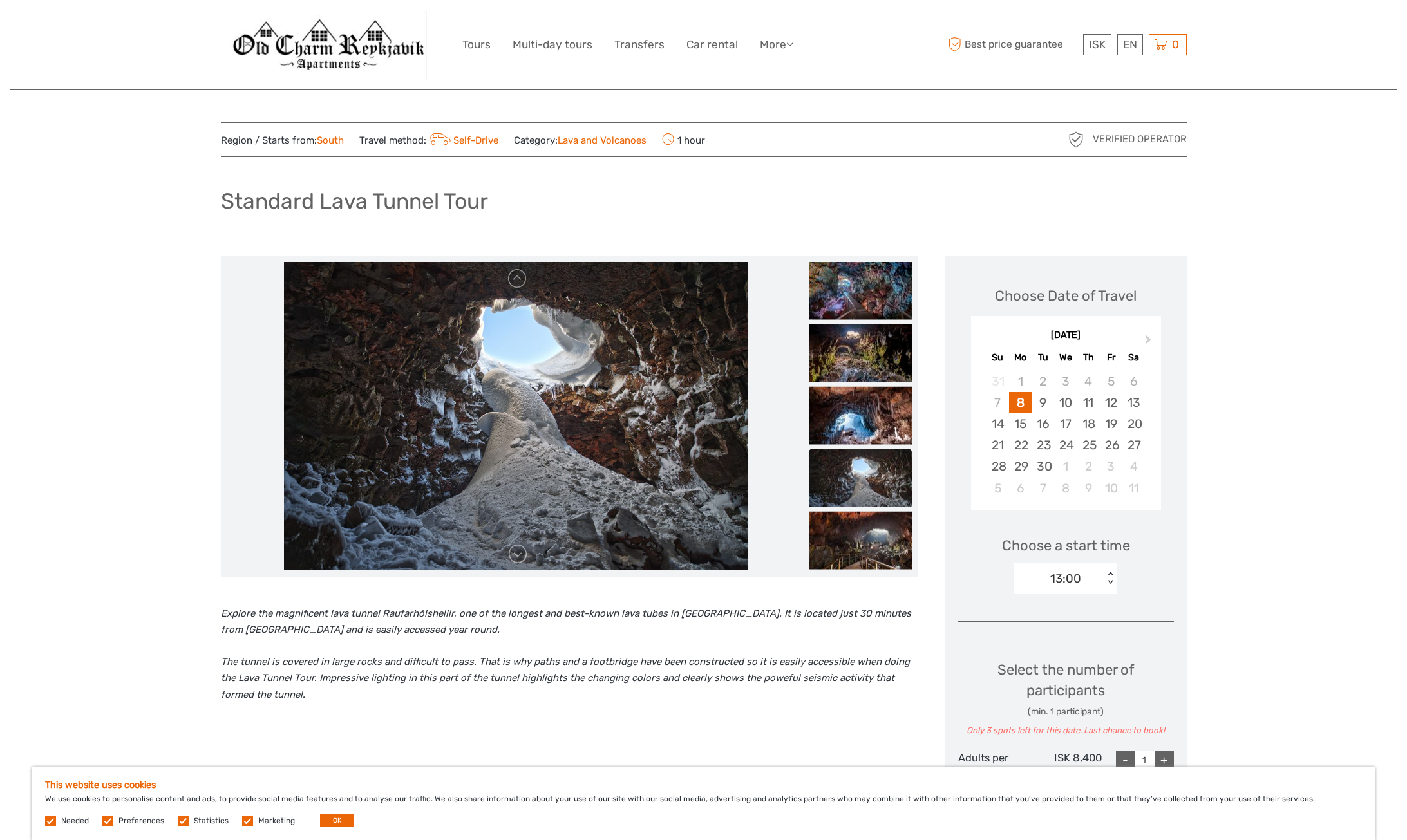
click at [854, 491] on img at bounding box center [860, 477] width 103 height 58
click at [849, 528] on img at bounding box center [860, 540] width 103 height 58
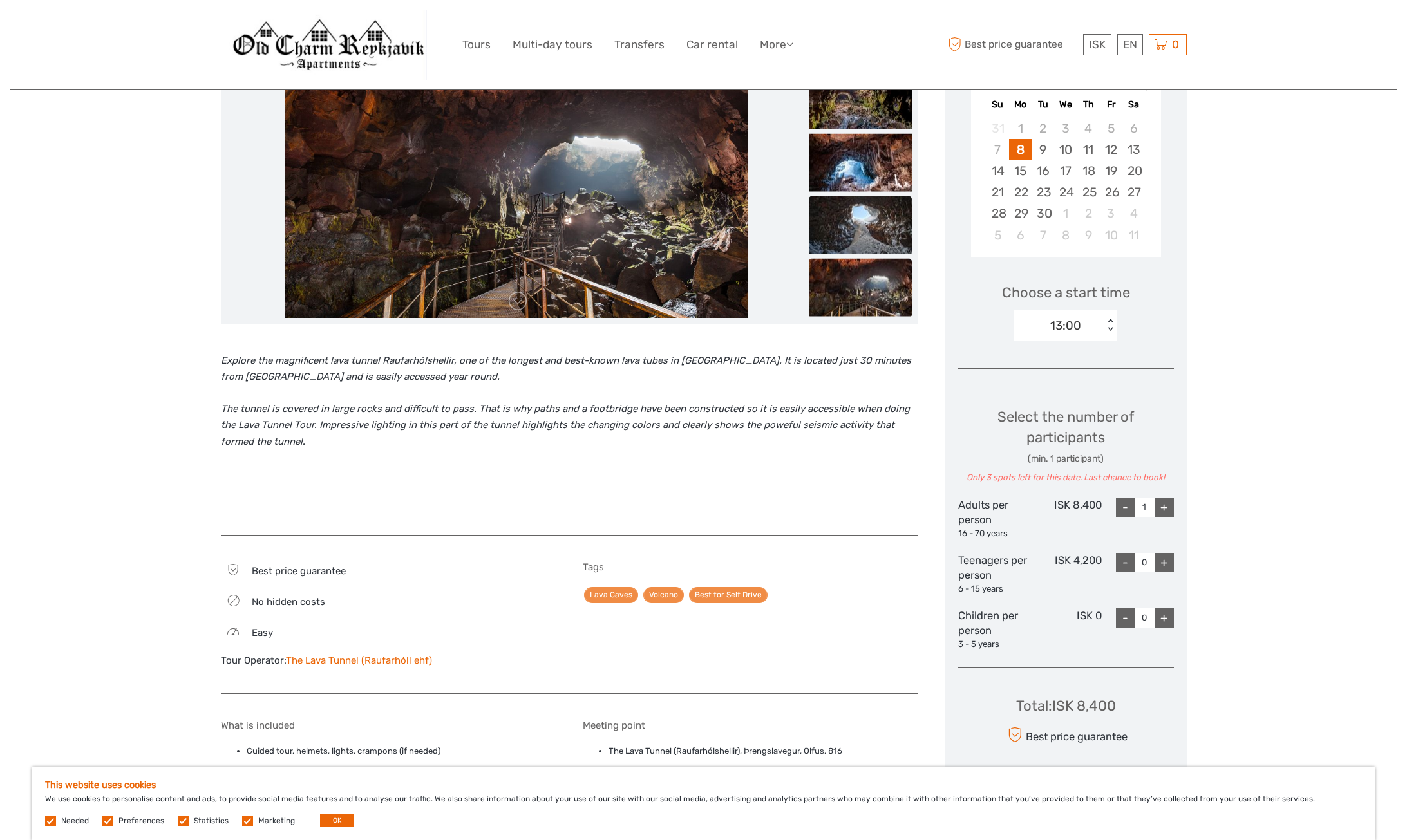
scroll to position [300, 0]
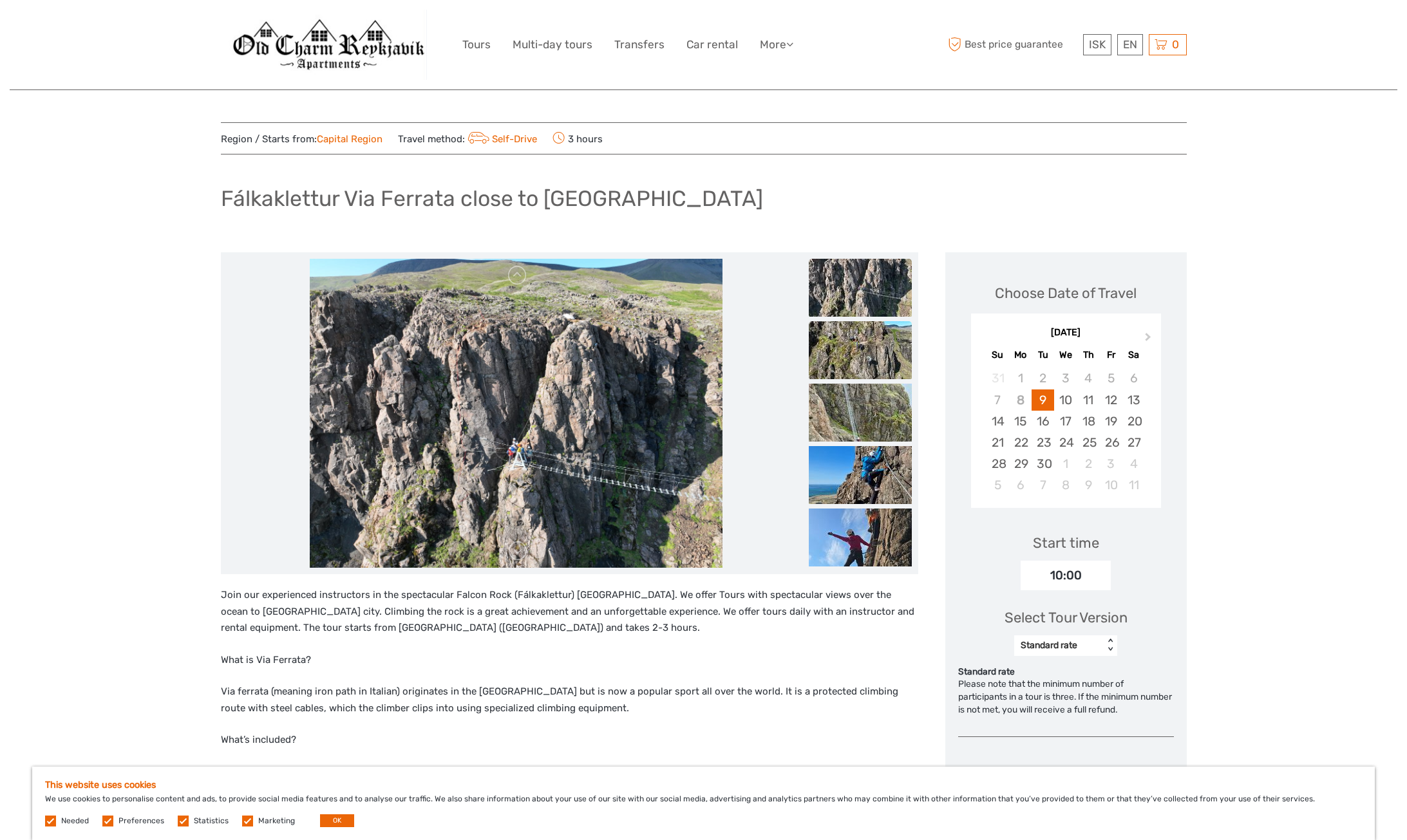
click at [860, 342] on img at bounding box center [860, 349] width 103 height 58
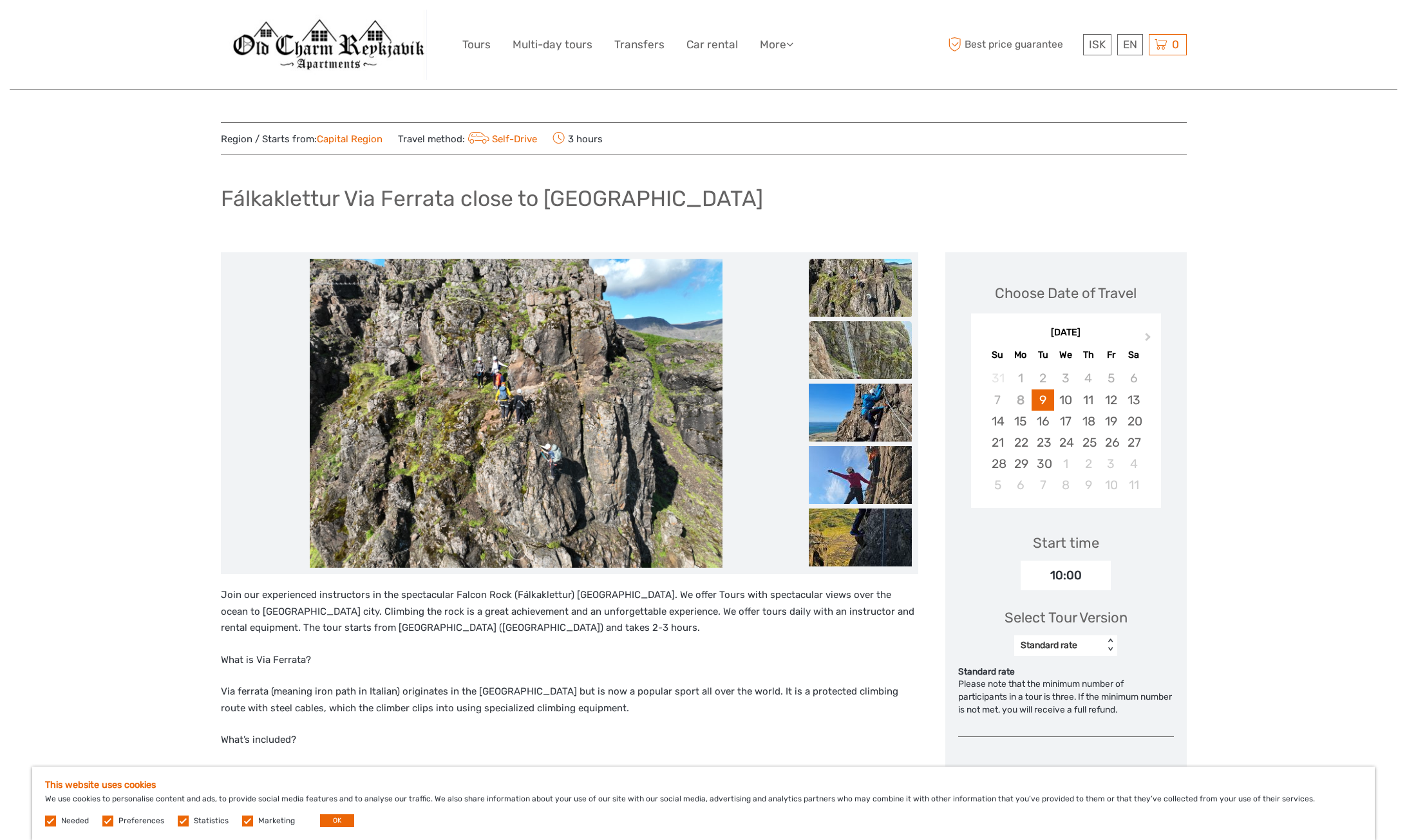
click at [869, 347] on img at bounding box center [860, 349] width 103 height 58
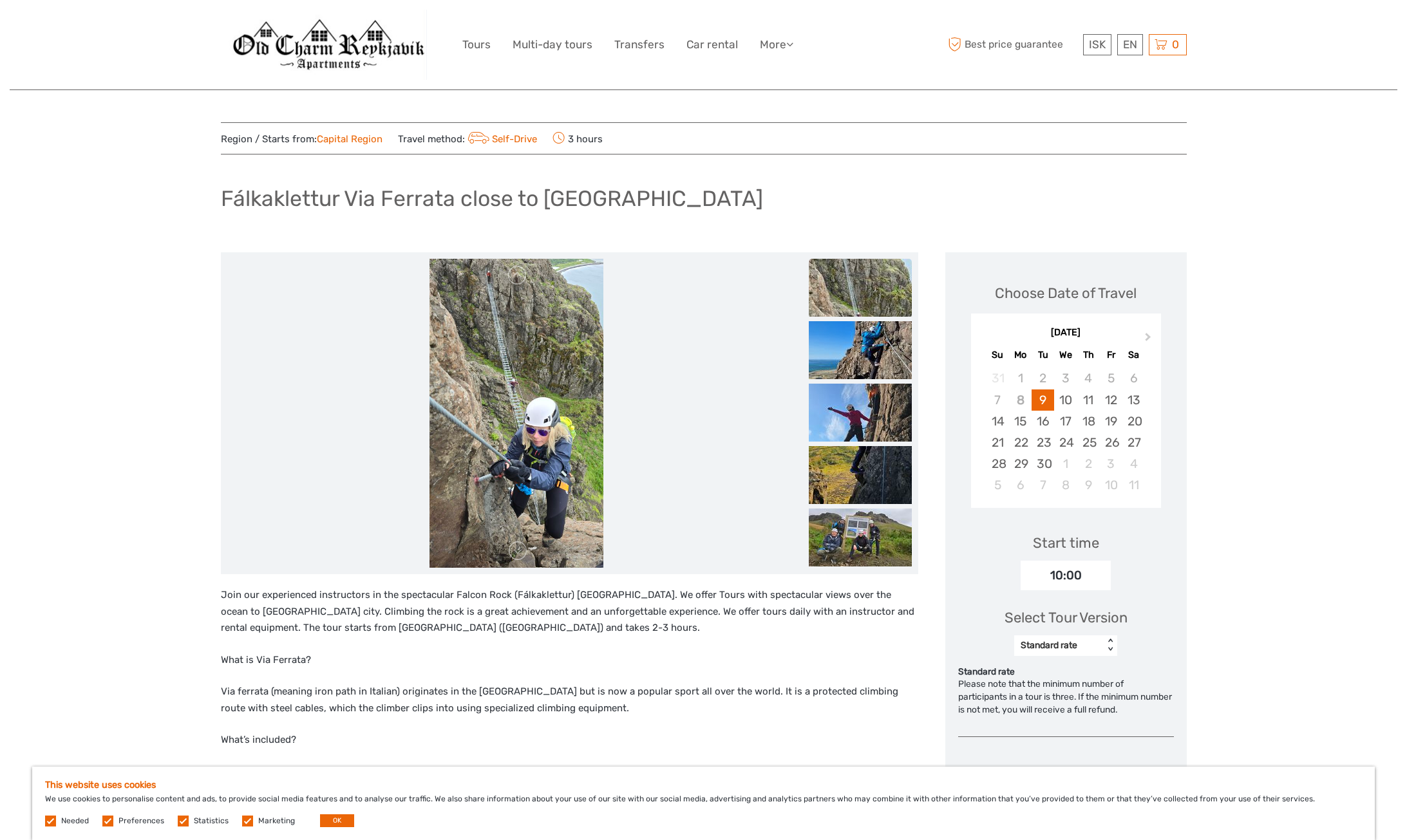
click at [859, 382] on ul at bounding box center [860, 227] width 103 height 1062
click at [868, 409] on img at bounding box center [860, 412] width 103 height 58
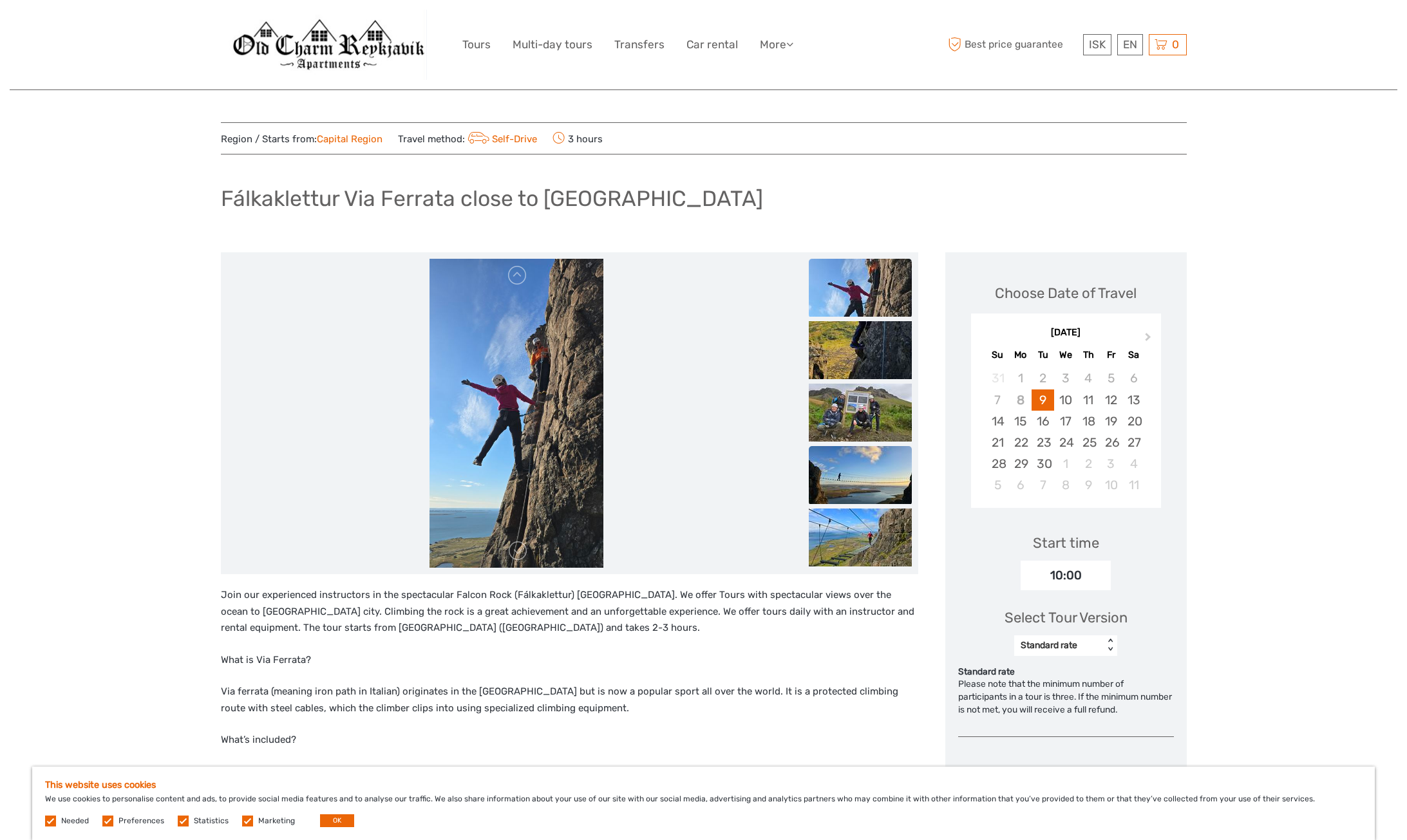
click at [859, 455] on img at bounding box center [860, 474] width 103 height 58
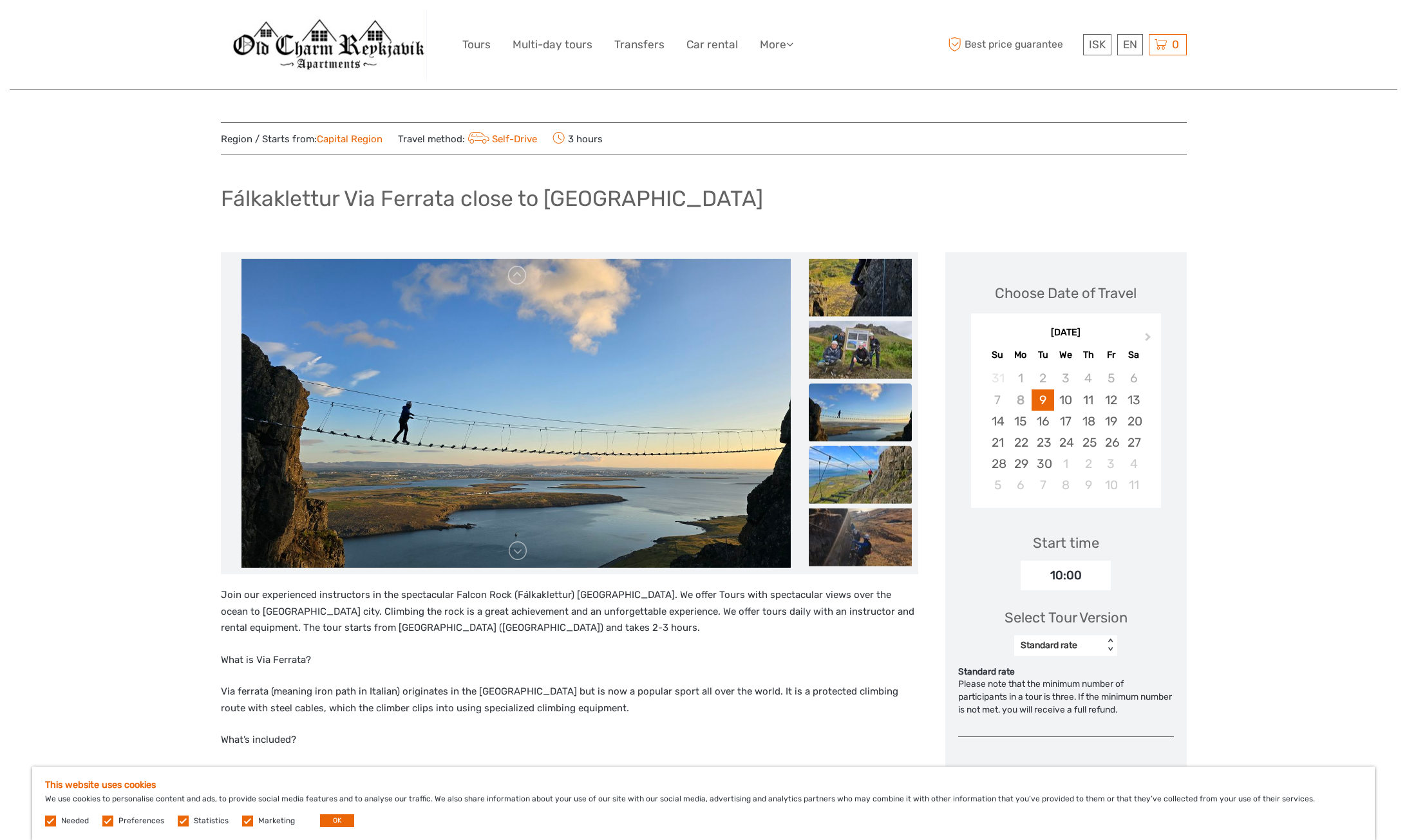
click at [853, 493] on img at bounding box center [860, 474] width 103 height 58
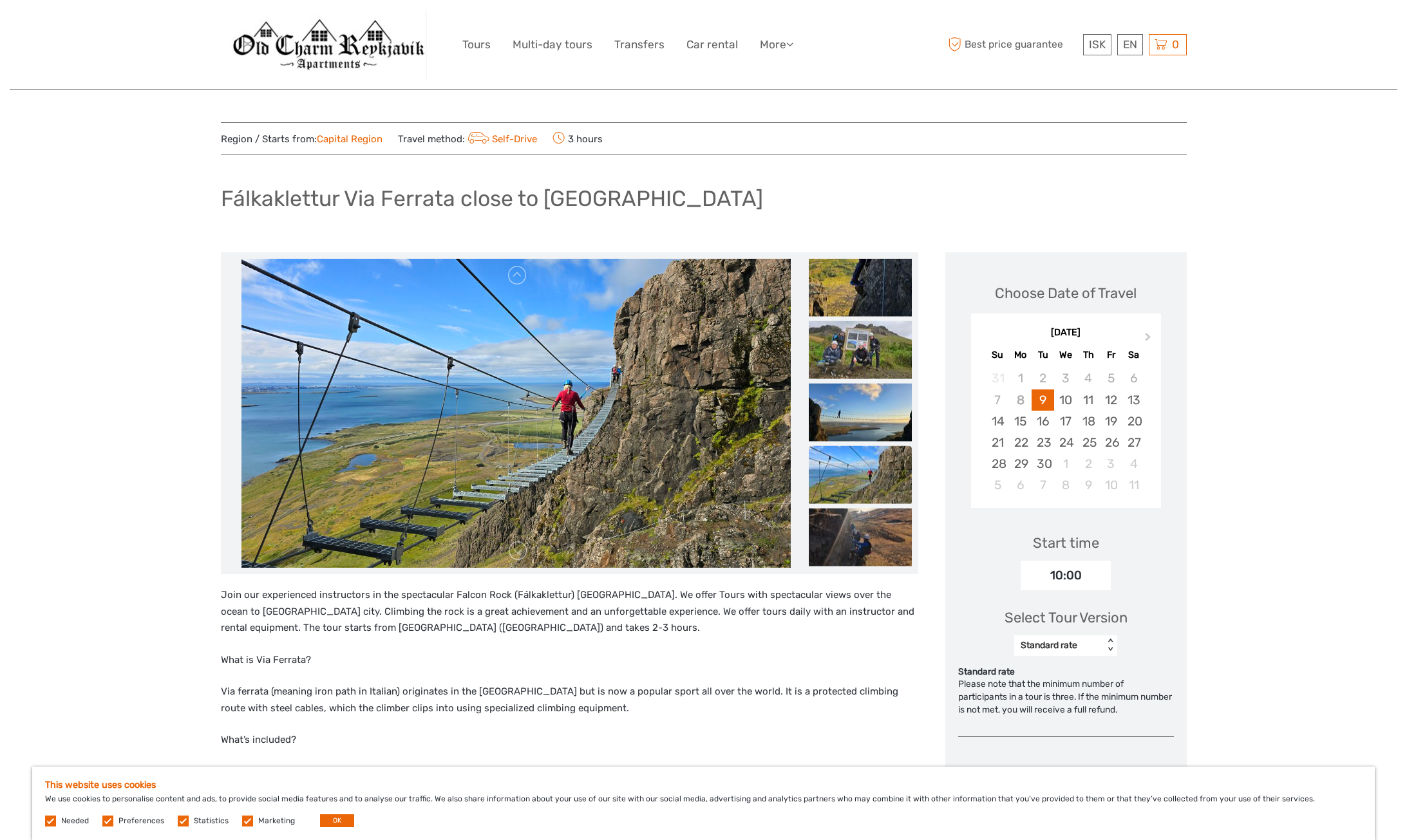
click at [856, 505] on ul at bounding box center [860, 40] width 103 height 1062
click at [866, 523] on img at bounding box center [860, 537] width 103 height 58
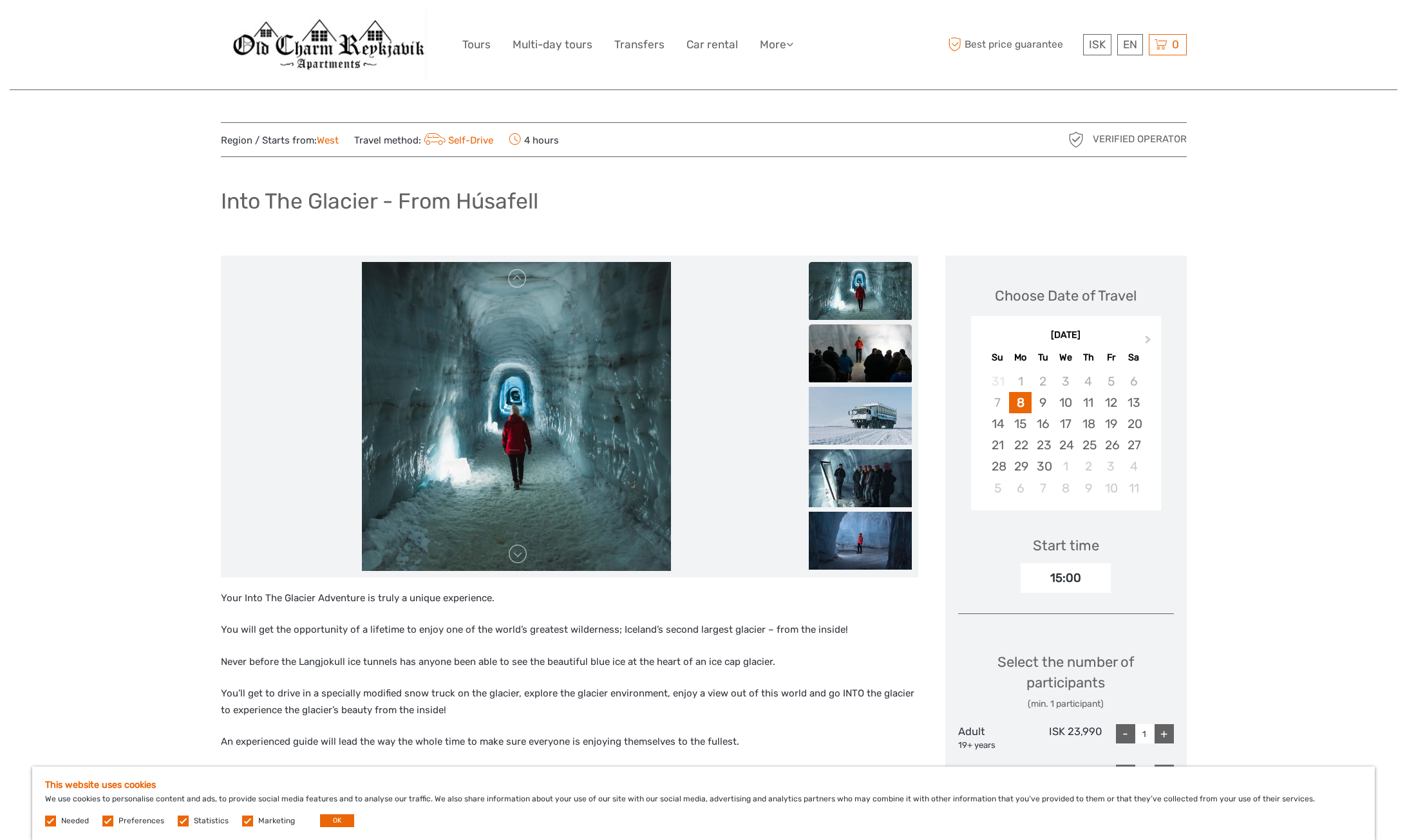
click at [867, 355] on img at bounding box center [860, 353] width 103 height 58
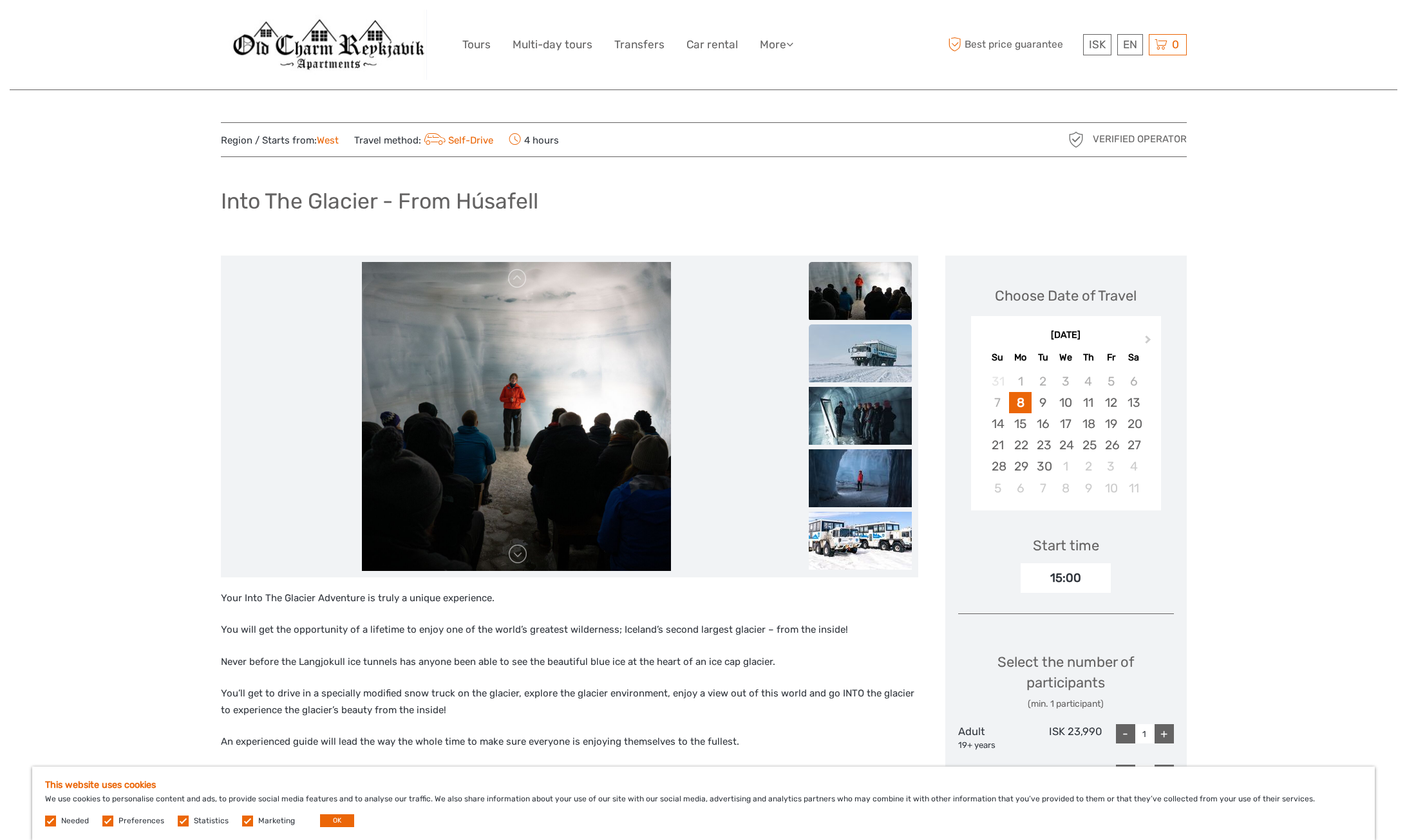
click at [866, 373] on img at bounding box center [860, 353] width 103 height 58
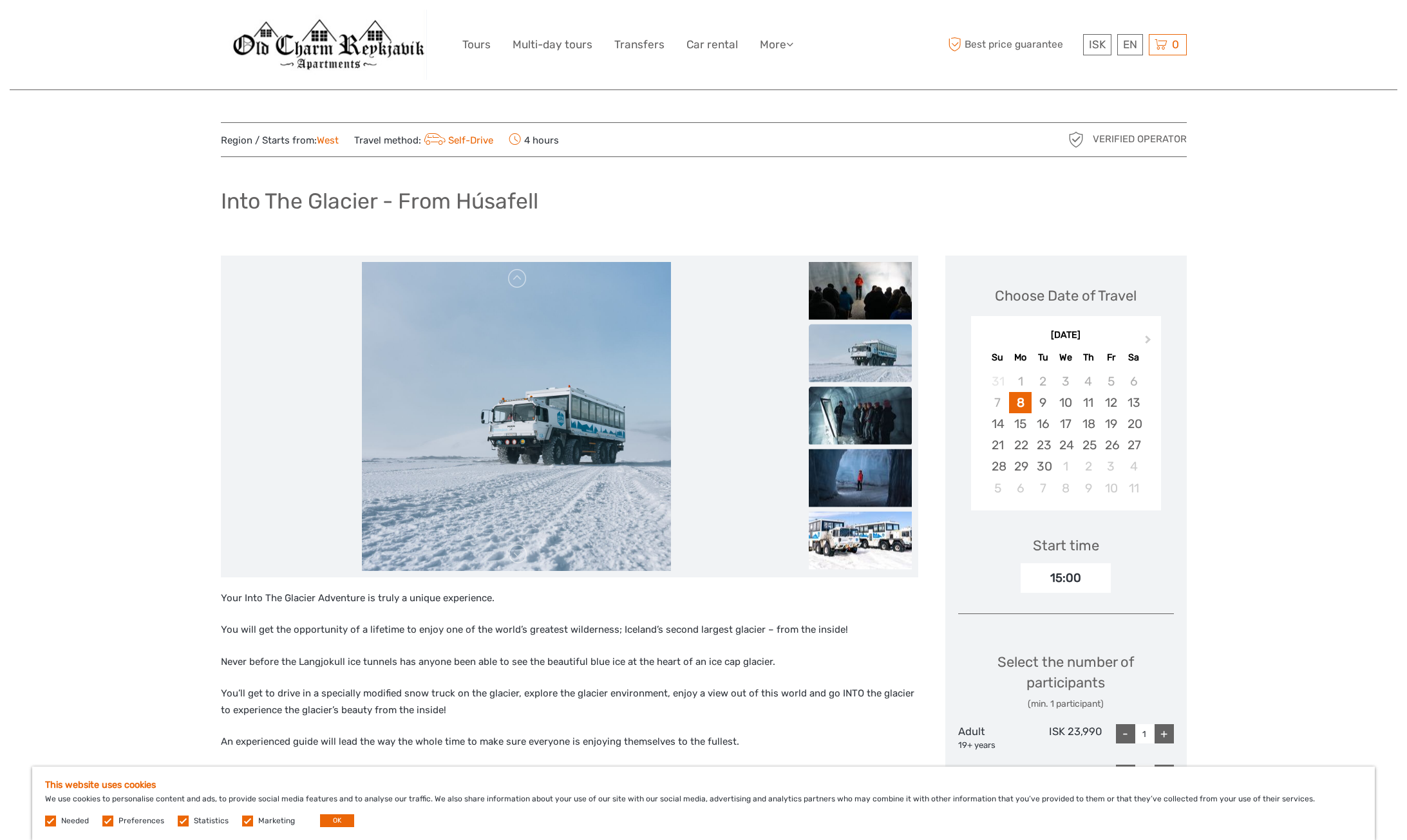
click at [854, 401] on img at bounding box center [860, 415] width 103 height 58
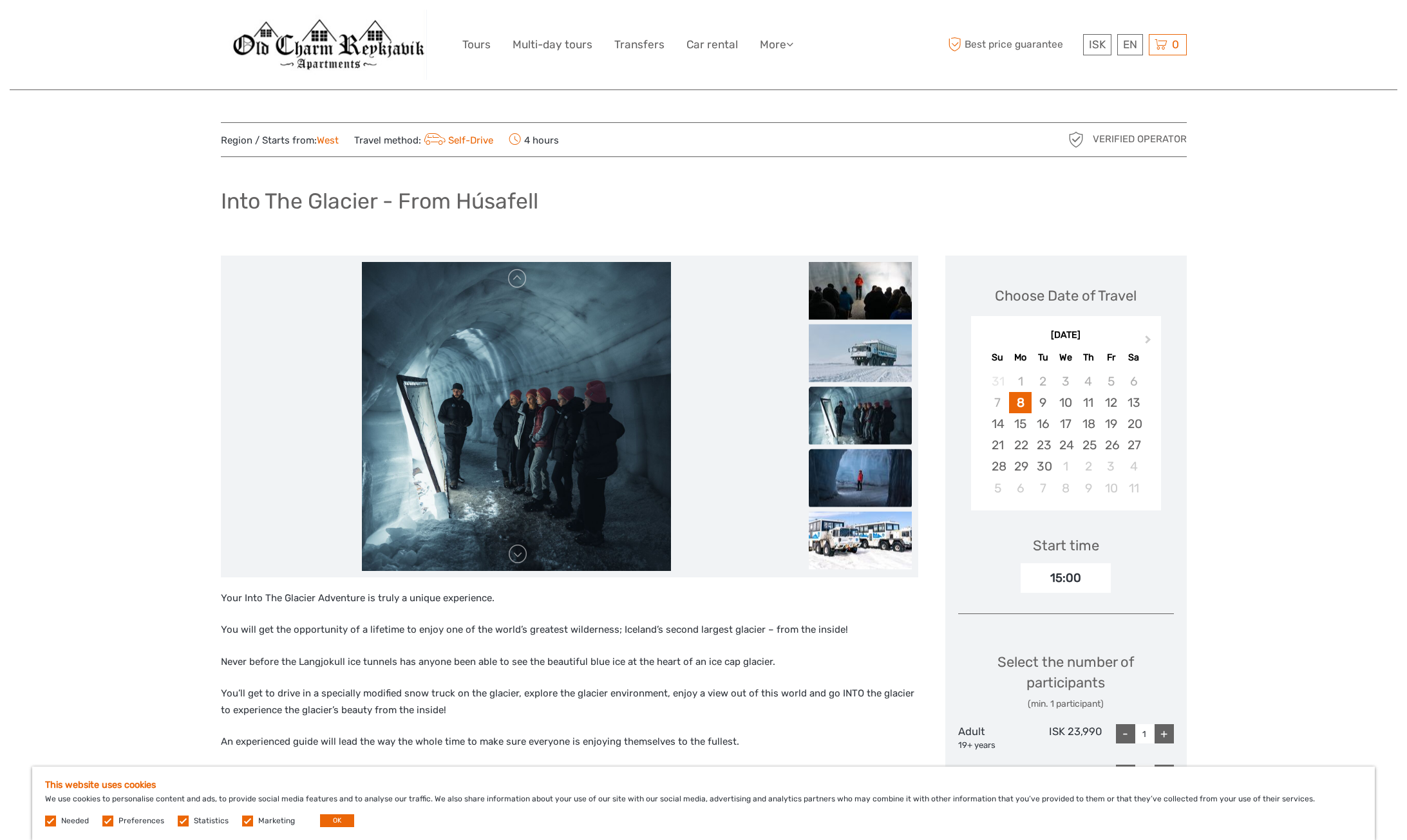
click at [859, 455] on img at bounding box center [860, 477] width 103 height 58
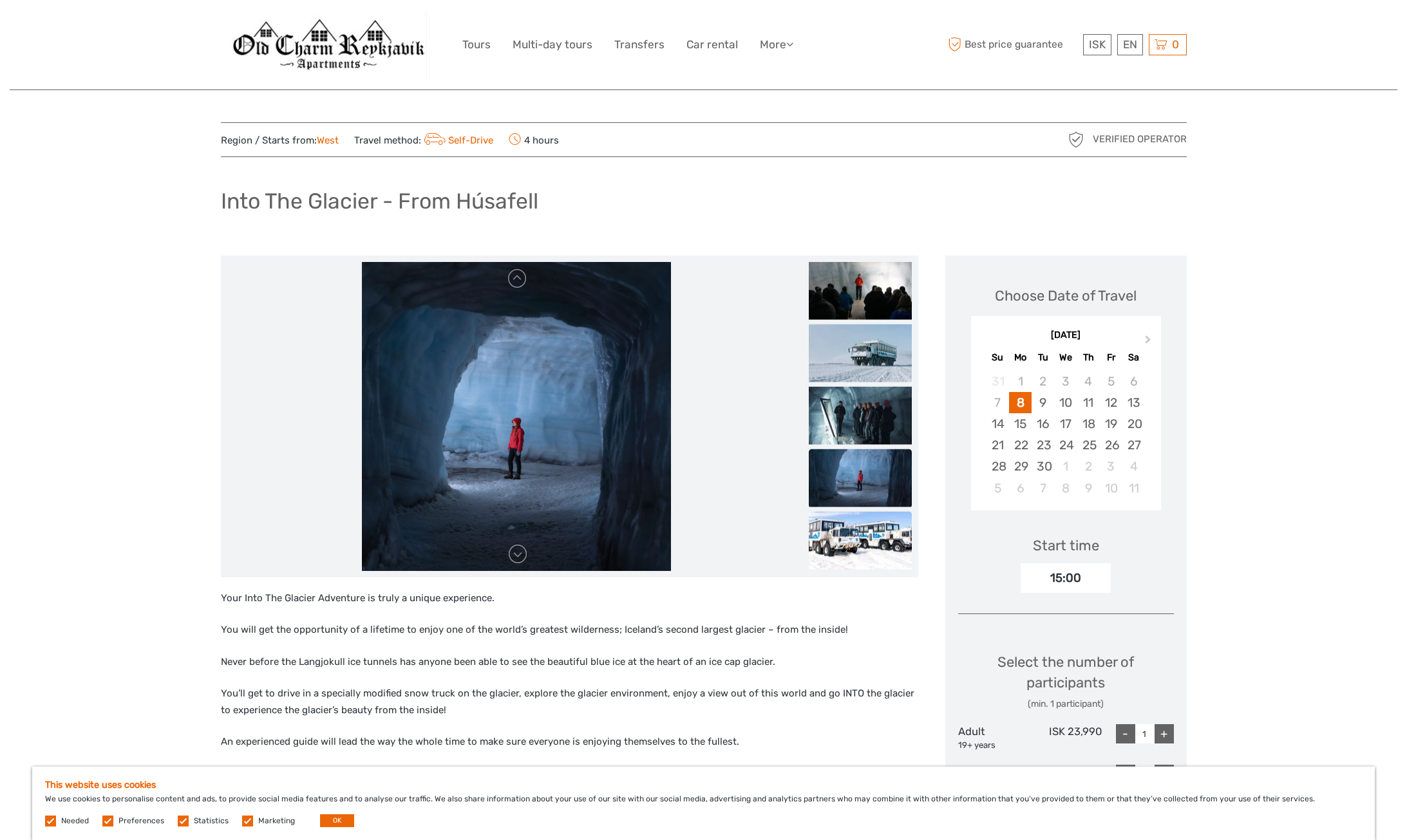
click at [870, 518] on img at bounding box center [860, 540] width 103 height 58
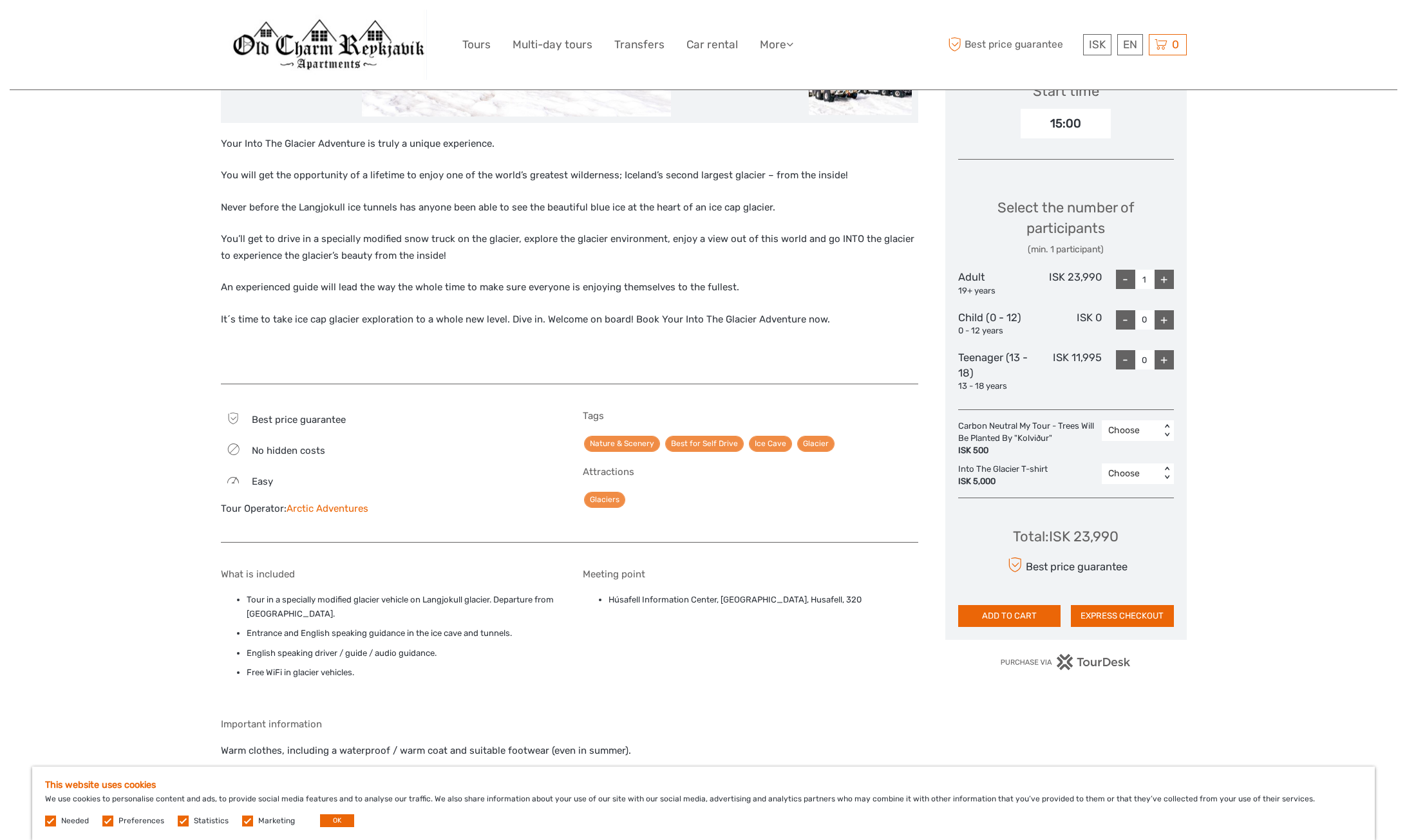
scroll to position [472, 0]
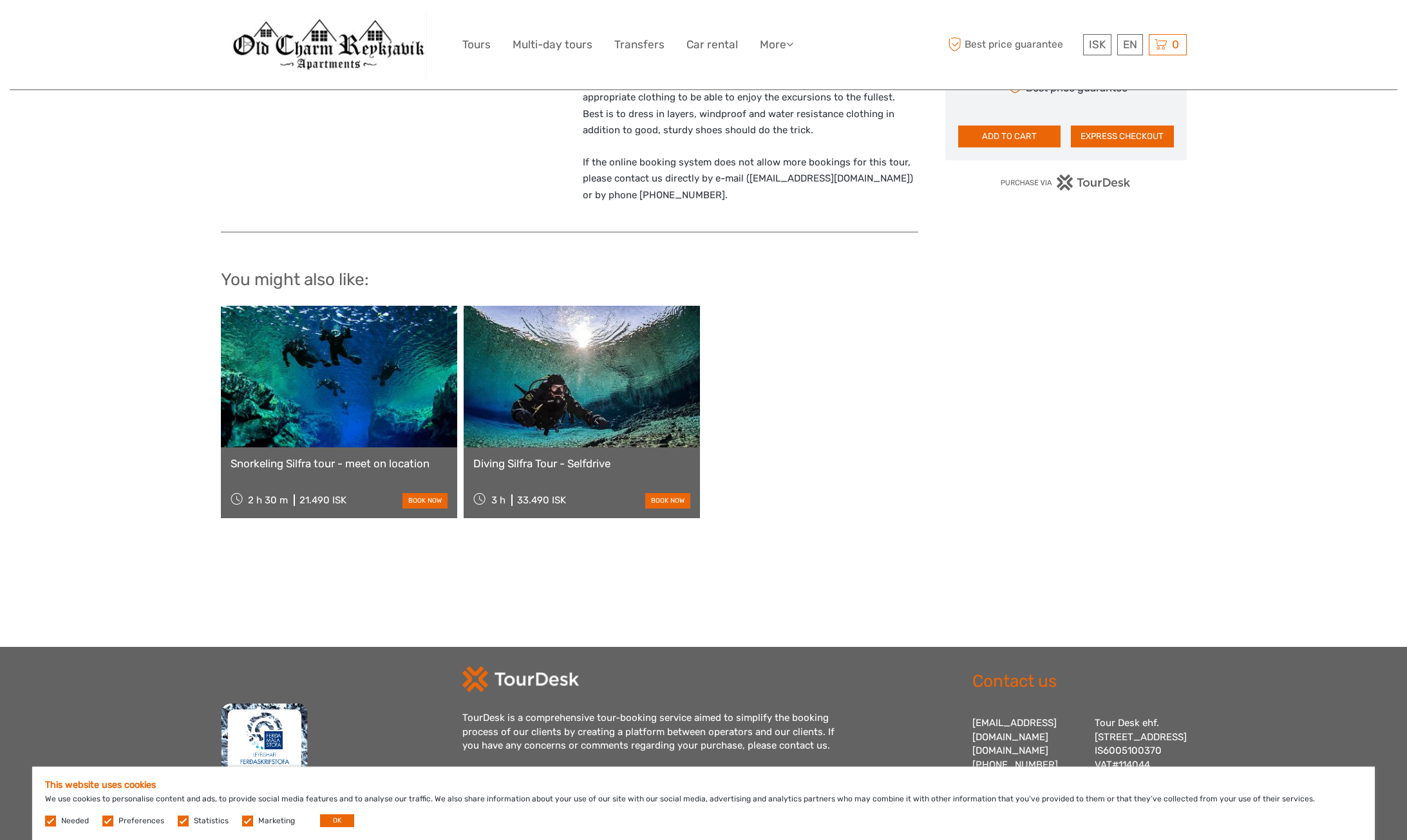
scroll to position [1073, 0]
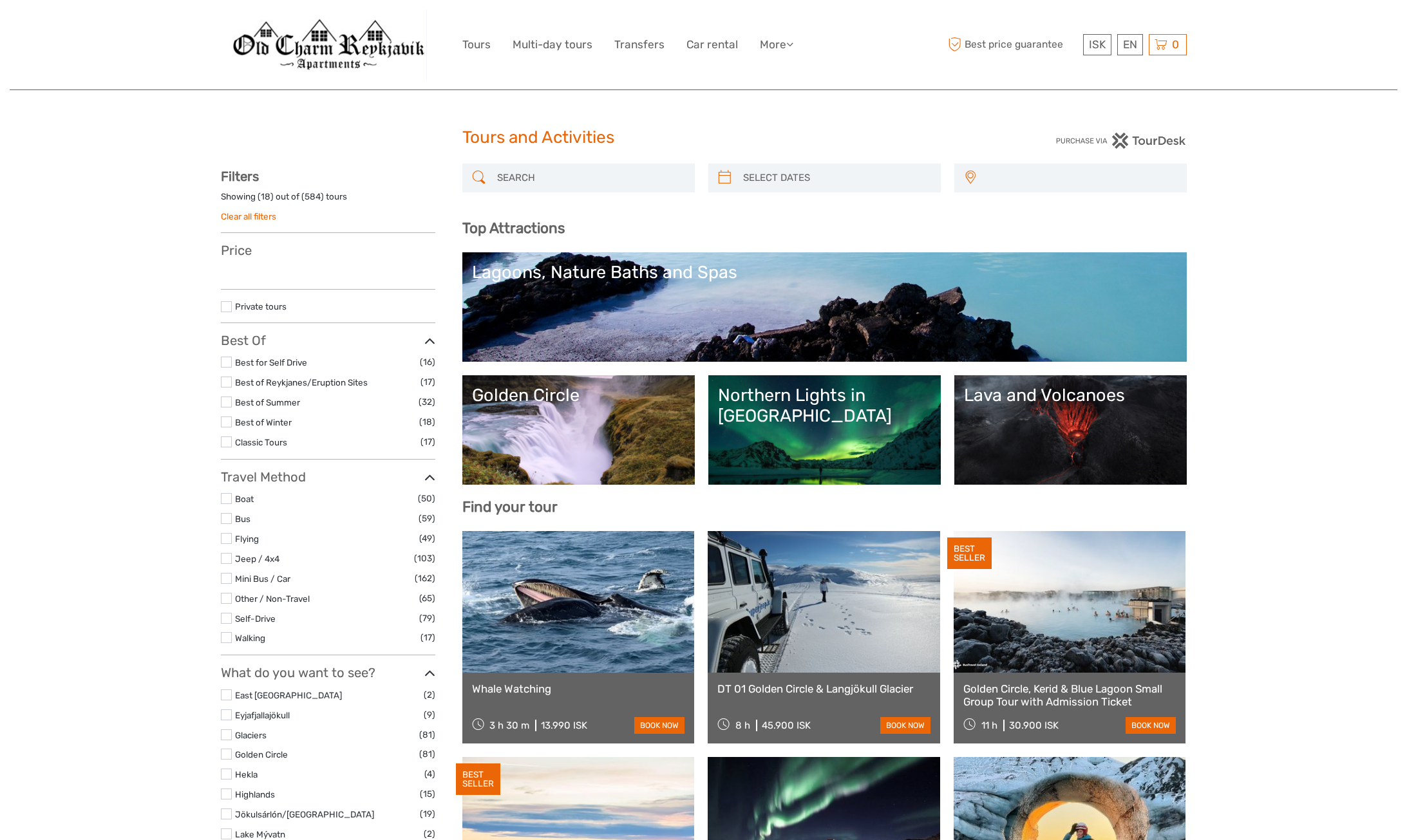
select select
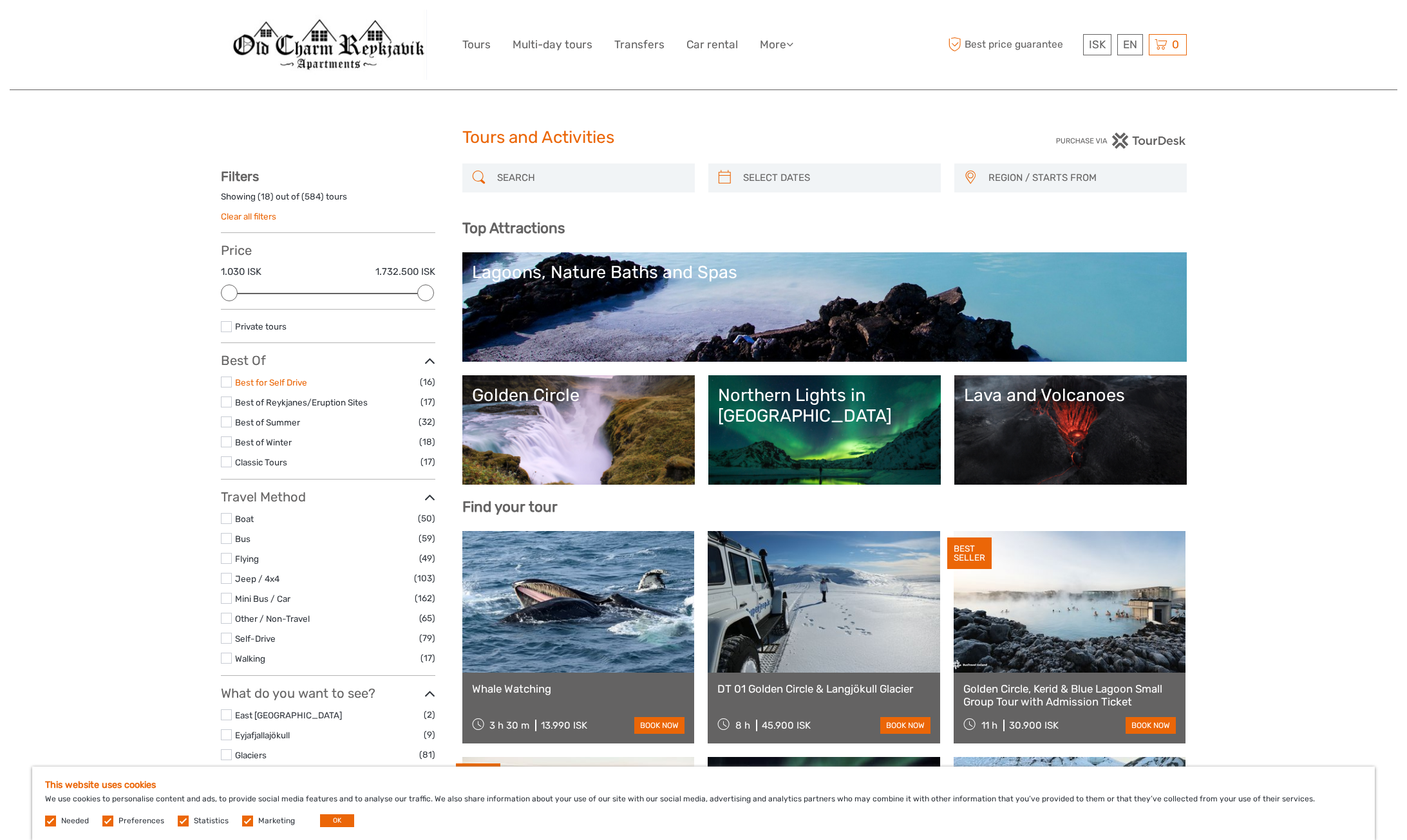
click at [295, 379] on link "Best for Self Drive" at bounding box center [271, 382] width 72 height 10
